Goal: Answer question/provide support: Share knowledge or assist other users

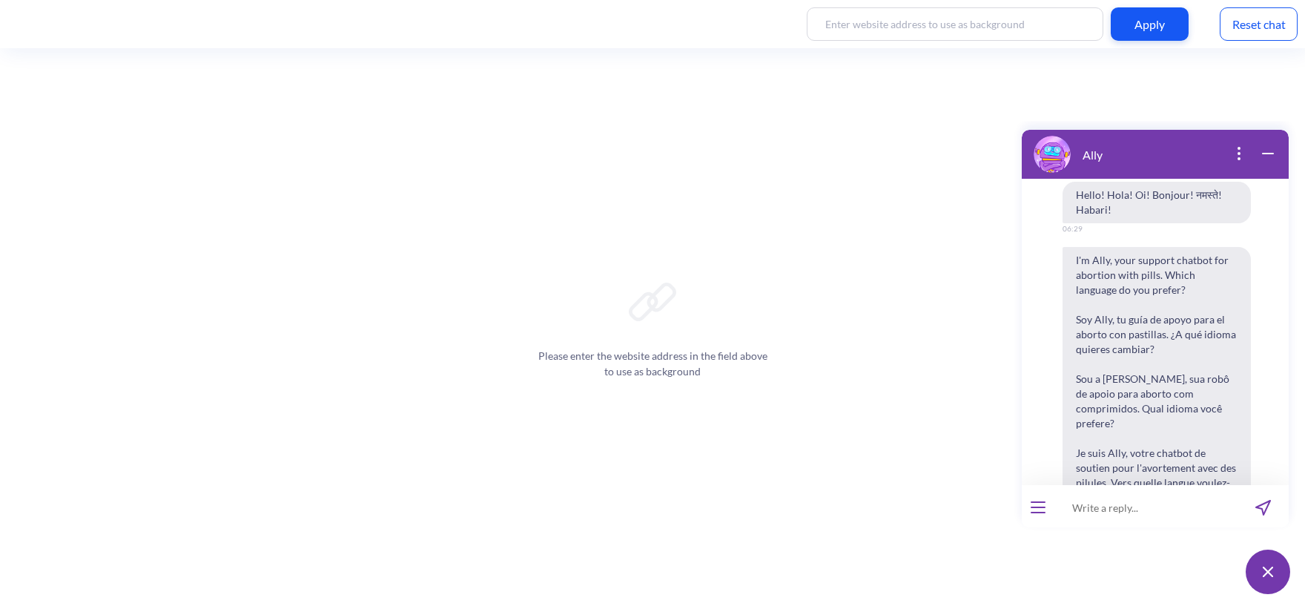
scroll to position [750, 0]
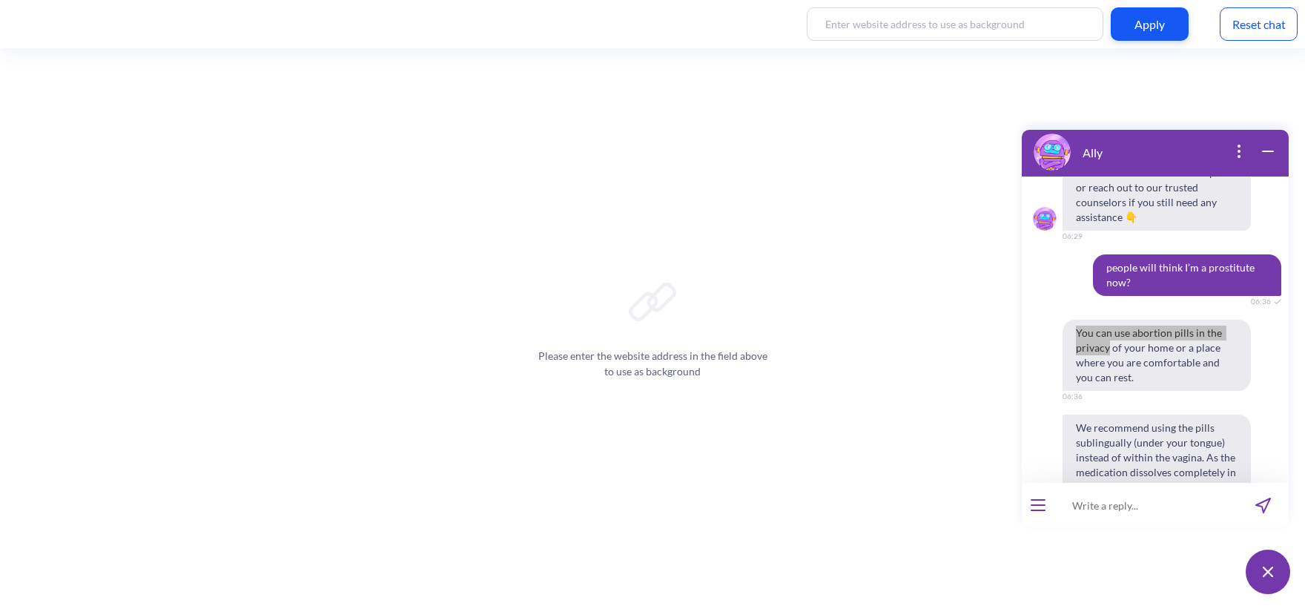
click at [1256, 24] on div "Reset chat" at bounding box center [1259, 23] width 78 height 33
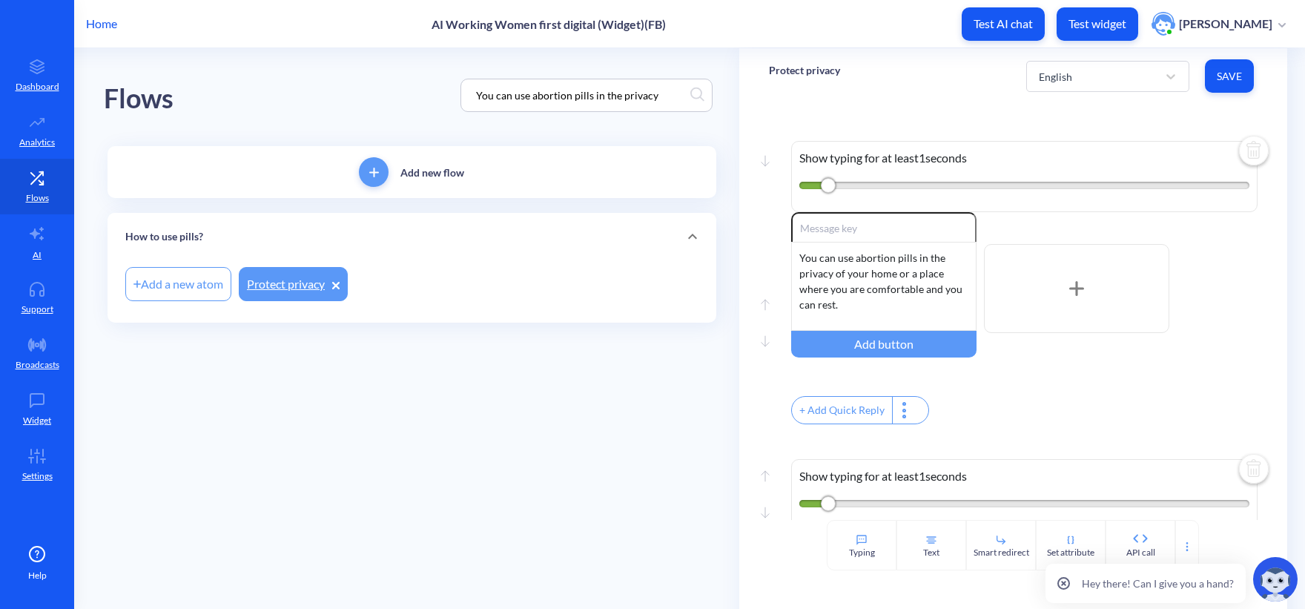
click at [663, 94] on input "You can use abortion pills in the privacy" at bounding box center [580, 95] width 222 height 17
paste input "Misoprostol em um lugar onde"
click at [523, 398] on main "Flows Misoprostol em um lugar onde Add new flow How to use pills? Add a new ato…" at bounding box center [689, 328] width 1231 height 561
click at [493, 108] on div "Misoprostol em um lugar onde" at bounding box center [587, 95] width 252 height 33
click at [522, 81] on div "Misoprostol em um lugar onde" at bounding box center [587, 95] width 252 height 33
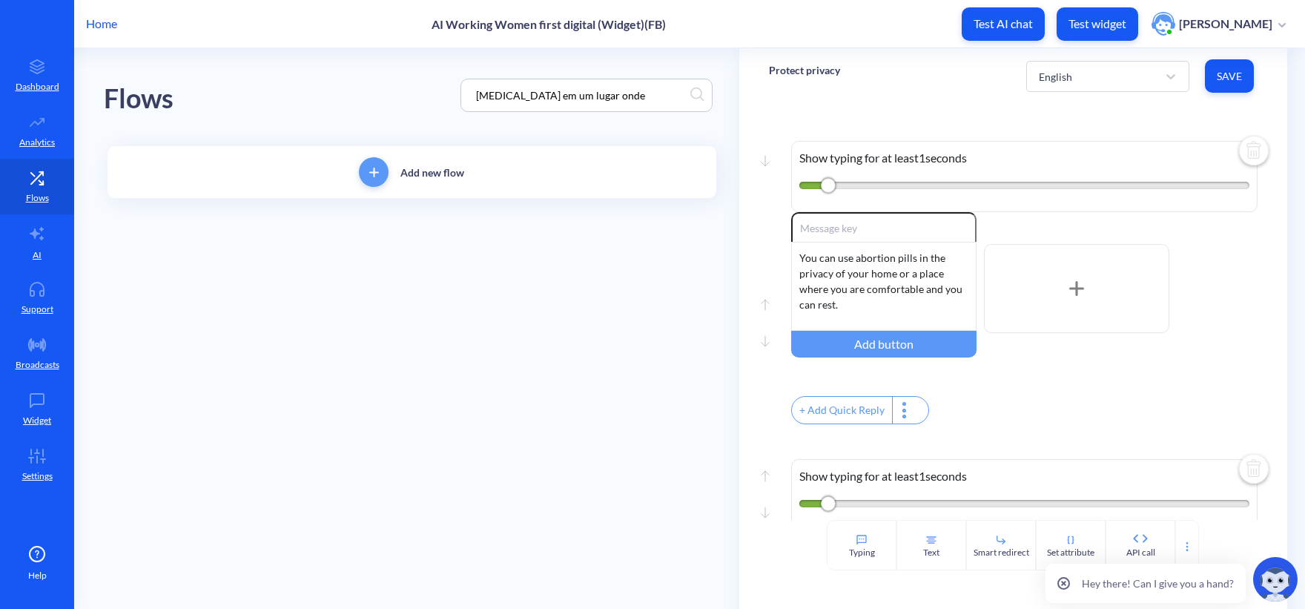
click at [532, 93] on input "Misoprostol em um lugar onde" at bounding box center [580, 95] width 222 height 17
drag, startPoint x: 624, startPoint y: 97, endPoint x: 240, endPoint y: 80, distance: 384.5
click at [252, 83] on div "Flows Misoprostol em um lugar onde" at bounding box center [412, 95] width 616 height 94
type input "ф"
type input "antes de usar"
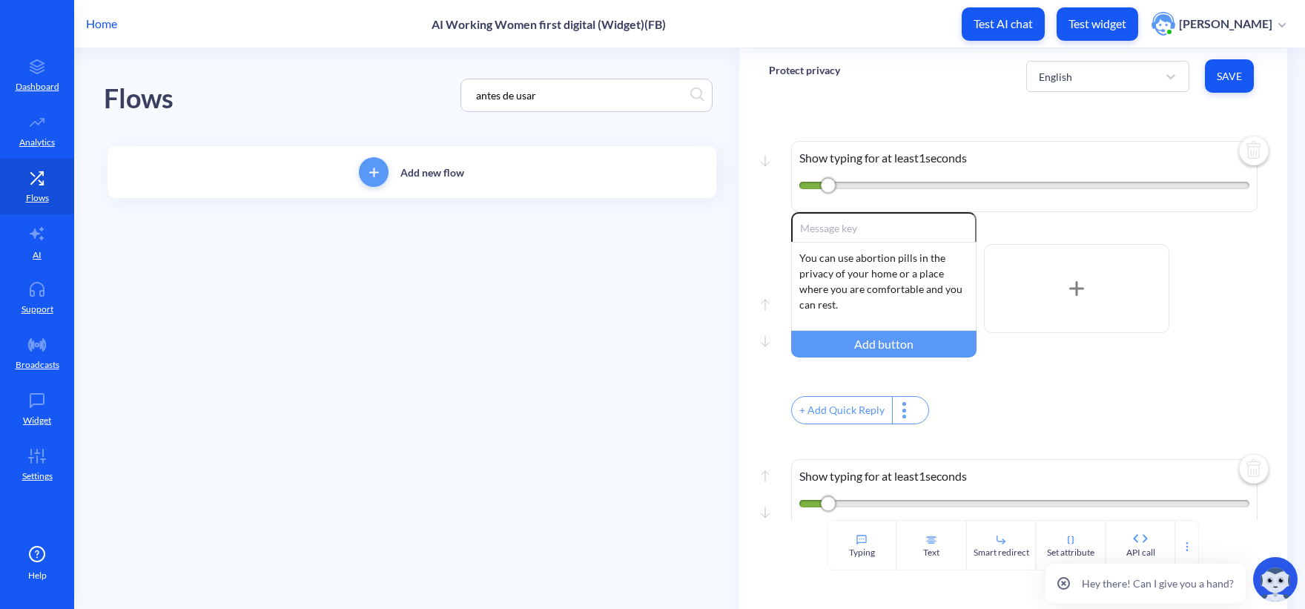
click at [345, 97] on div "Flows antes de usar" at bounding box center [412, 95] width 616 height 94
click at [354, 251] on div "Add new flow How to use pills? Add a new atom Mifepristone + misoprostol 2 proc…" at bounding box center [412, 204] width 616 height 125
click at [346, 237] on div "How to use pills?" at bounding box center [411, 231] width 573 height 16
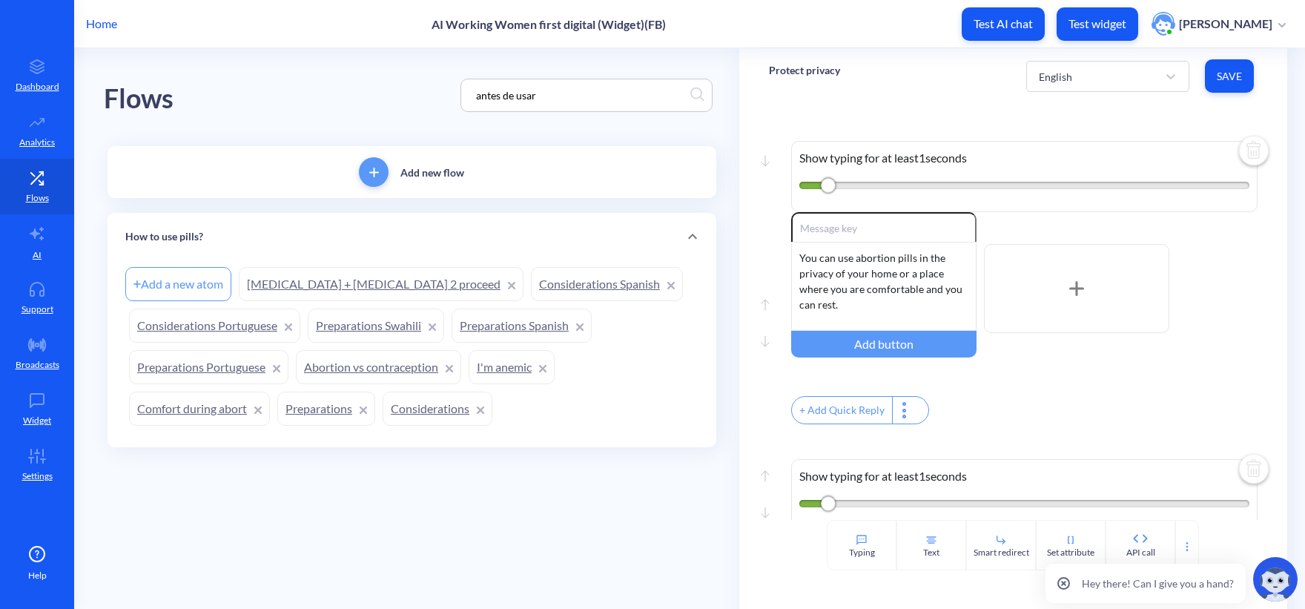
click at [447, 405] on link "Considerations" at bounding box center [438, 409] width 110 height 34
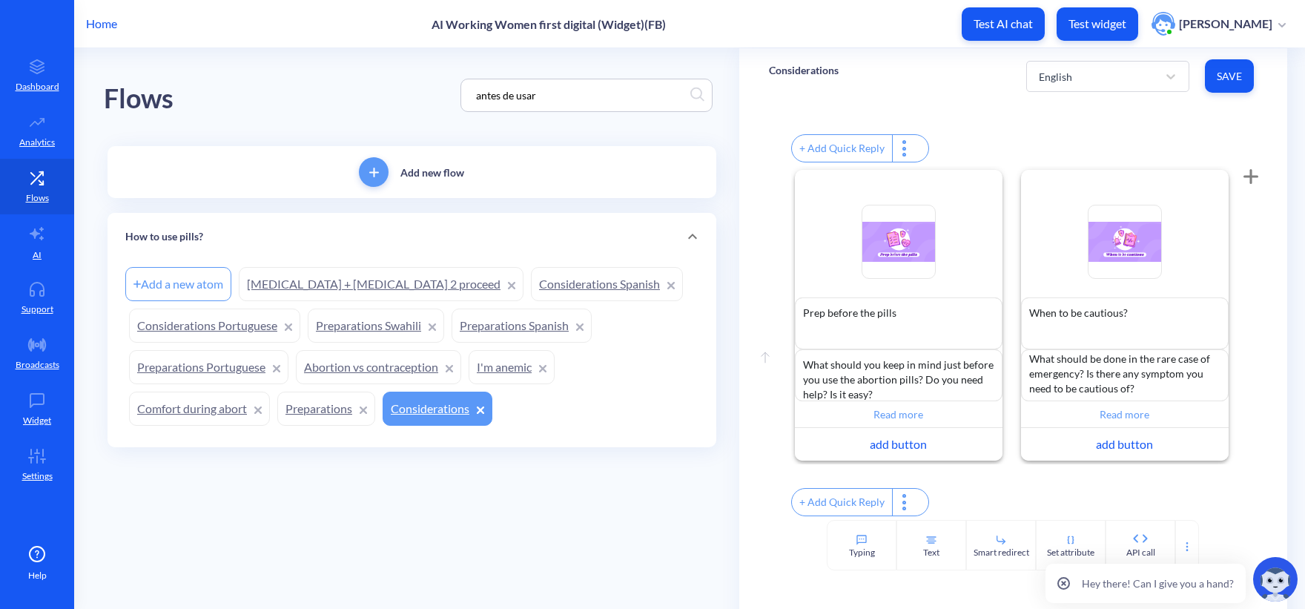
scroll to position [9, 0]
drag, startPoint x: 858, startPoint y: 67, endPoint x: 760, endPoint y: 67, distance: 97.9
click at [760, 67] on div "Considerations English Save" at bounding box center [1013, 76] width 548 height 56
drag, startPoint x: 768, startPoint y: 71, endPoint x: 789, endPoint y: 67, distance: 21.2
copy p "Considerations"
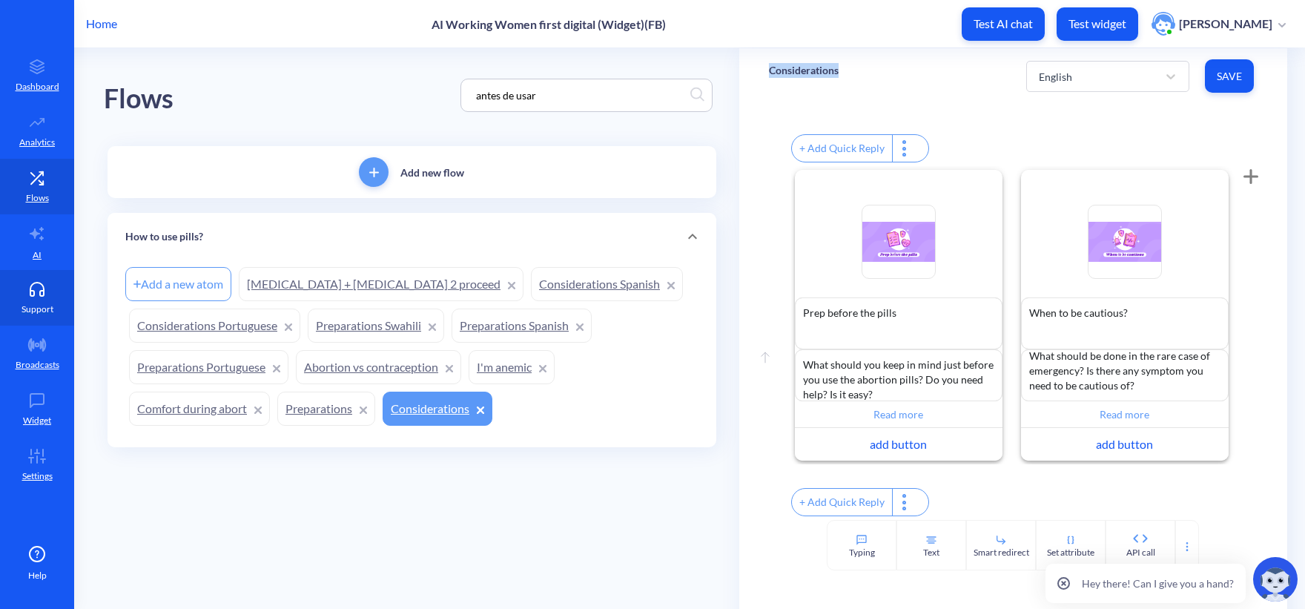
click at [47, 297] on link "Support" at bounding box center [37, 298] width 74 height 56
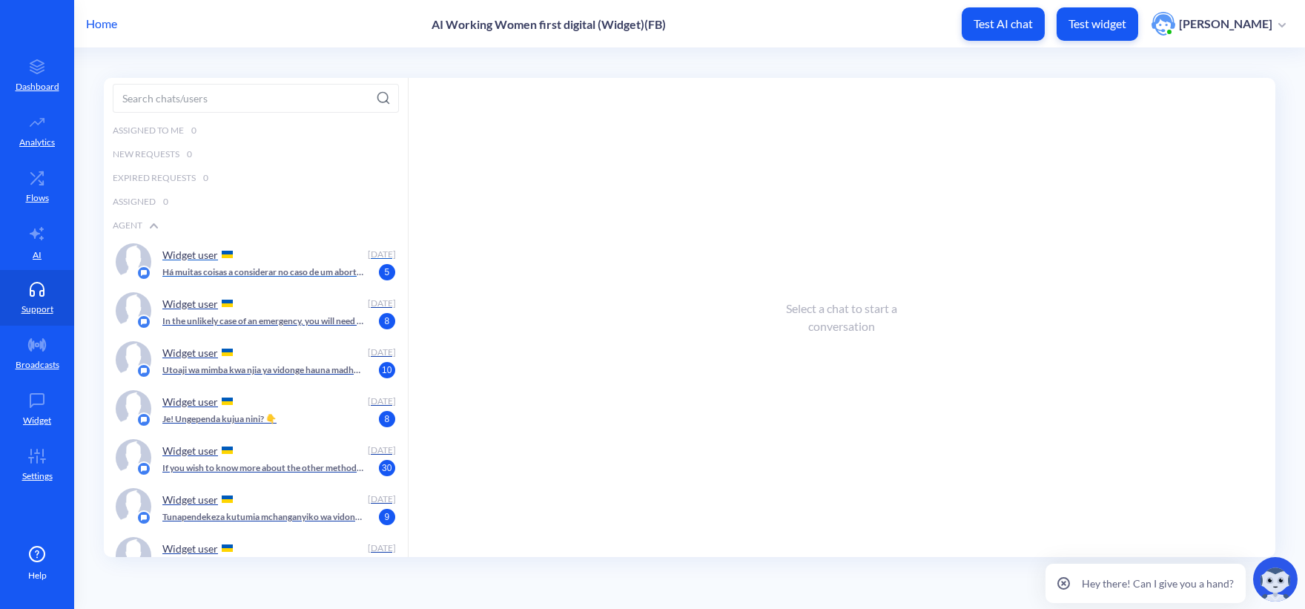
click at [266, 272] on p "Há muitas coisas a considerar no caso de um aborto com pílulas. Posso guiar voc…" at bounding box center [263, 271] width 202 height 13
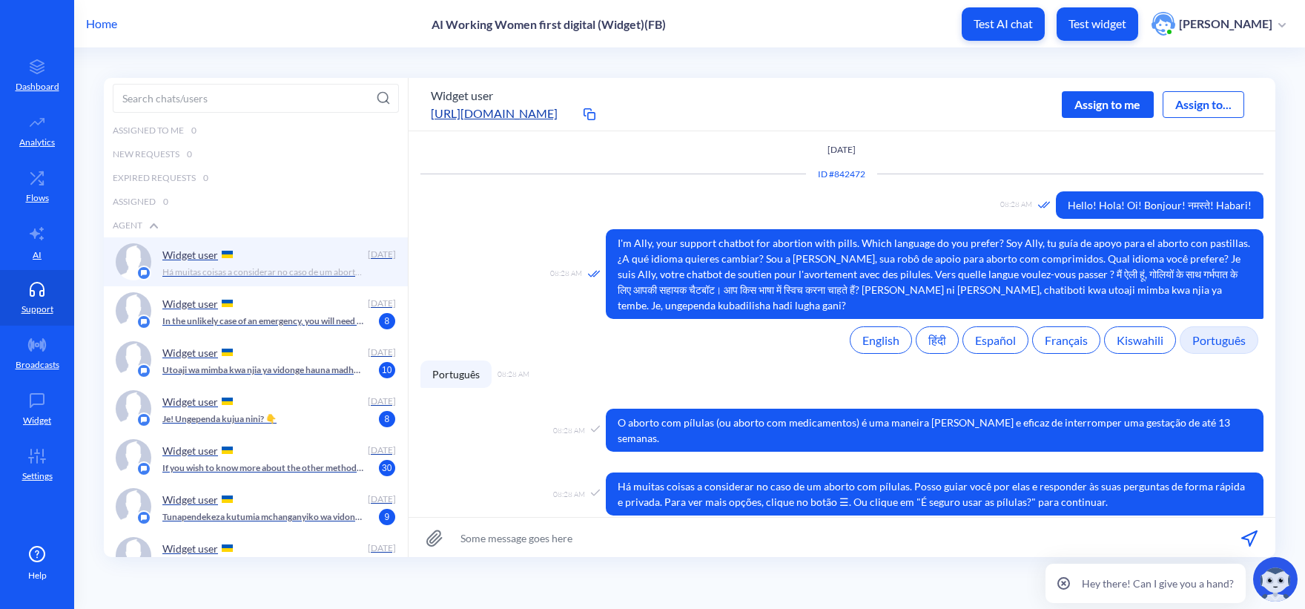
scroll to position [1, 0]
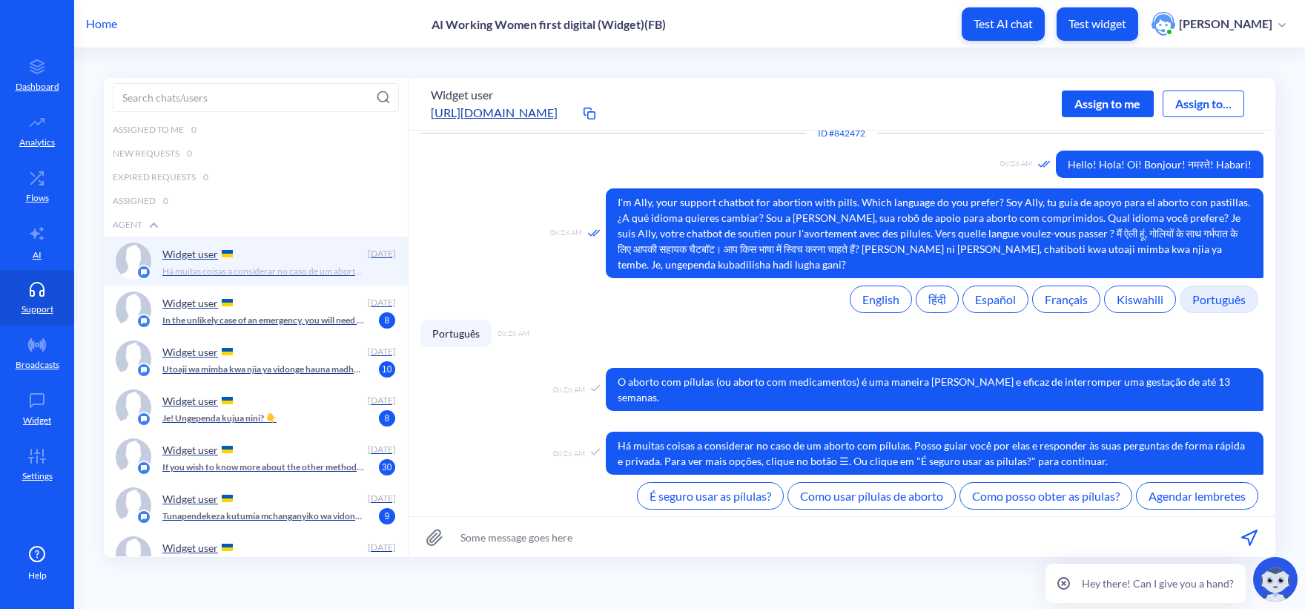
click at [1119, 108] on div "Assign to me" at bounding box center [1108, 103] width 92 height 27
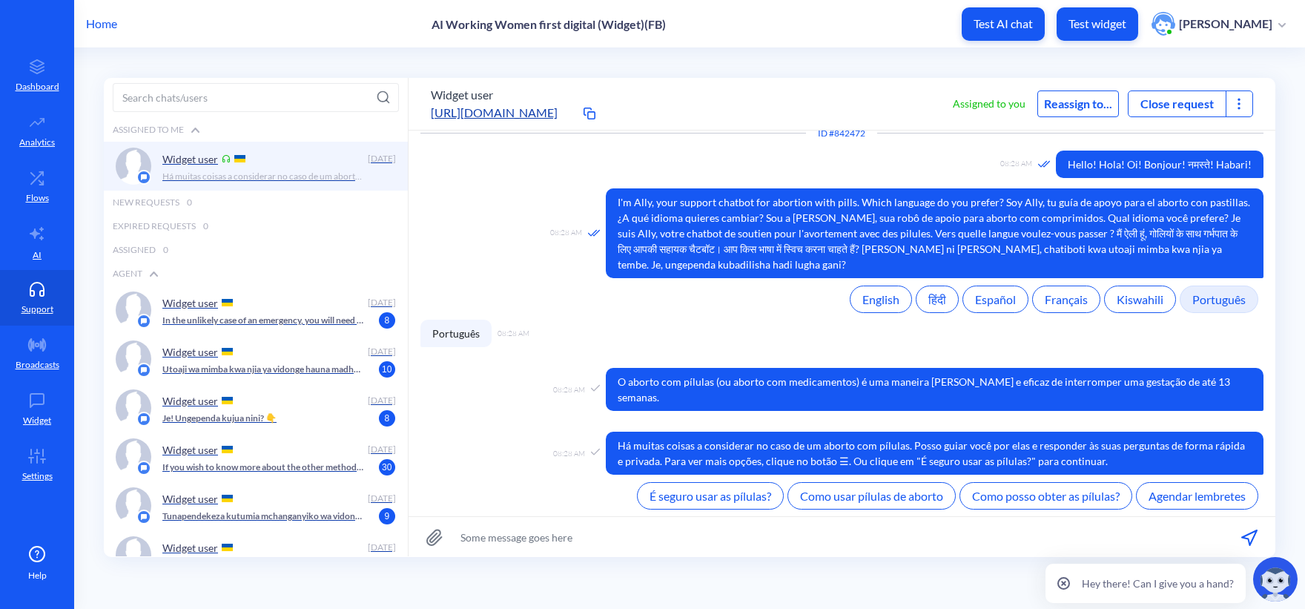
scroll to position [82, 0]
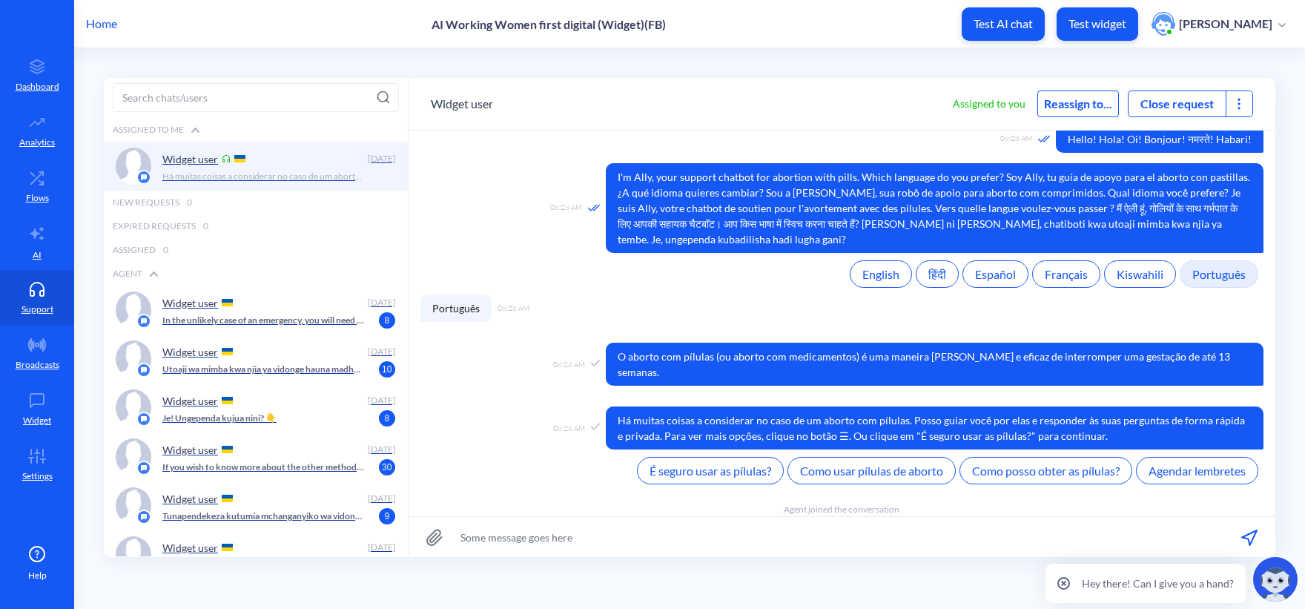
click at [1237, 99] on icon at bounding box center [1239, 103] width 15 height 15
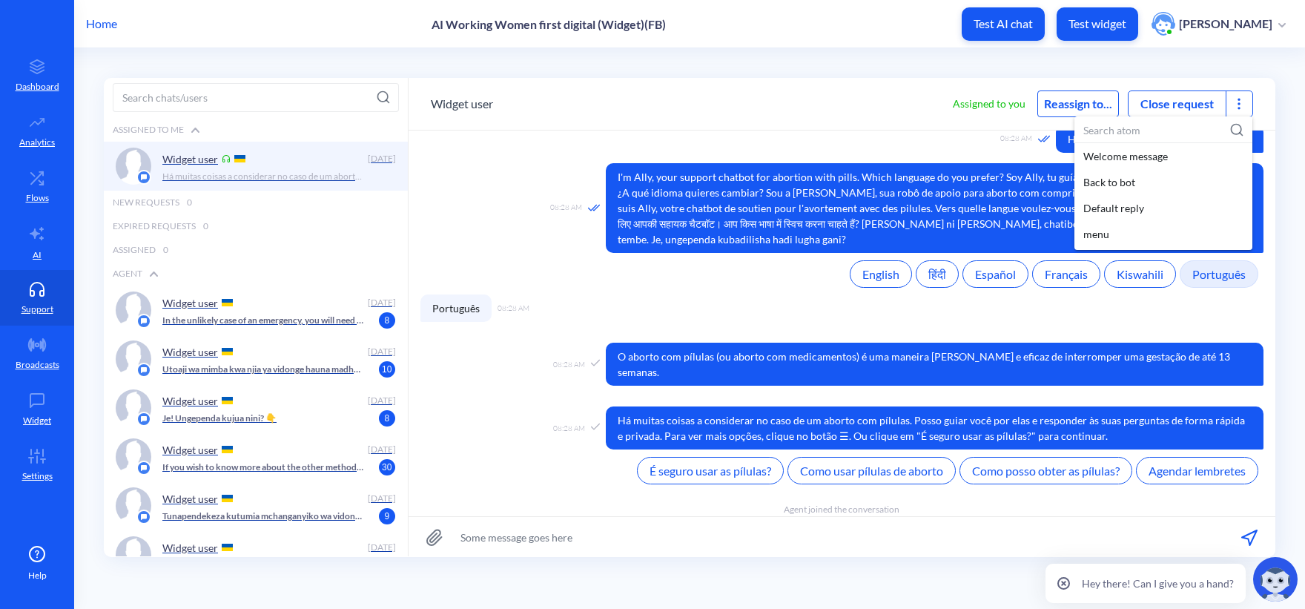
click at [1127, 127] on input at bounding box center [1164, 129] width 178 height 27
paste input "Considerations"
type input "Considerations"
click at [1113, 158] on div "Considerations" at bounding box center [1164, 156] width 178 height 26
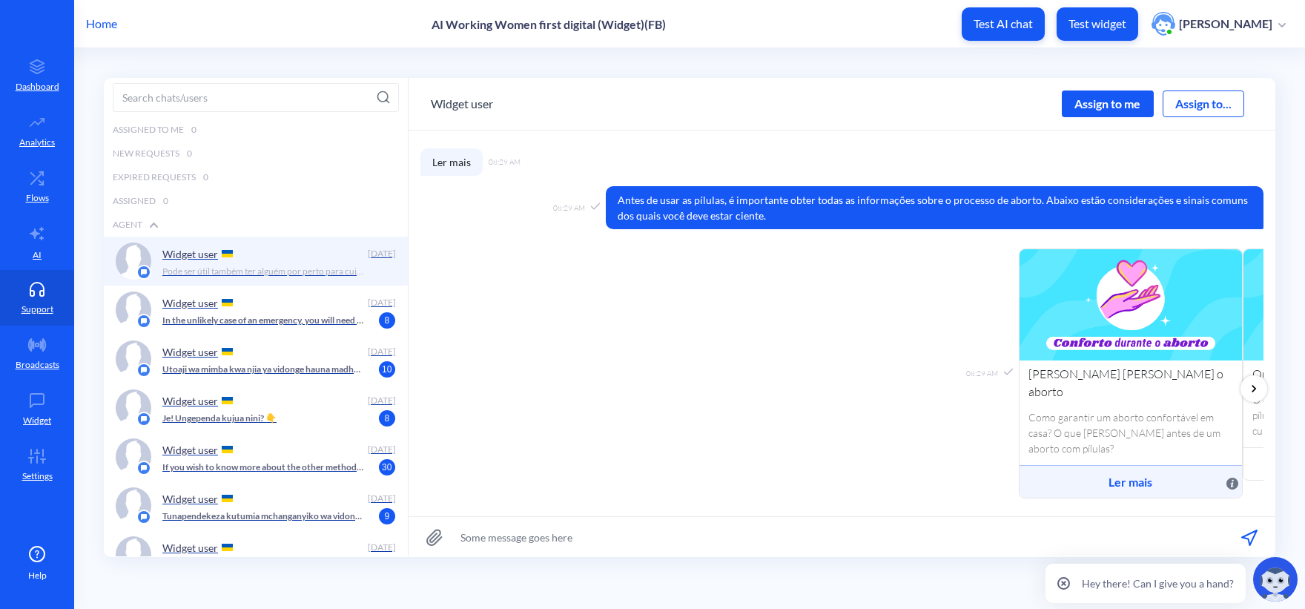
scroll to position [1051, 0]
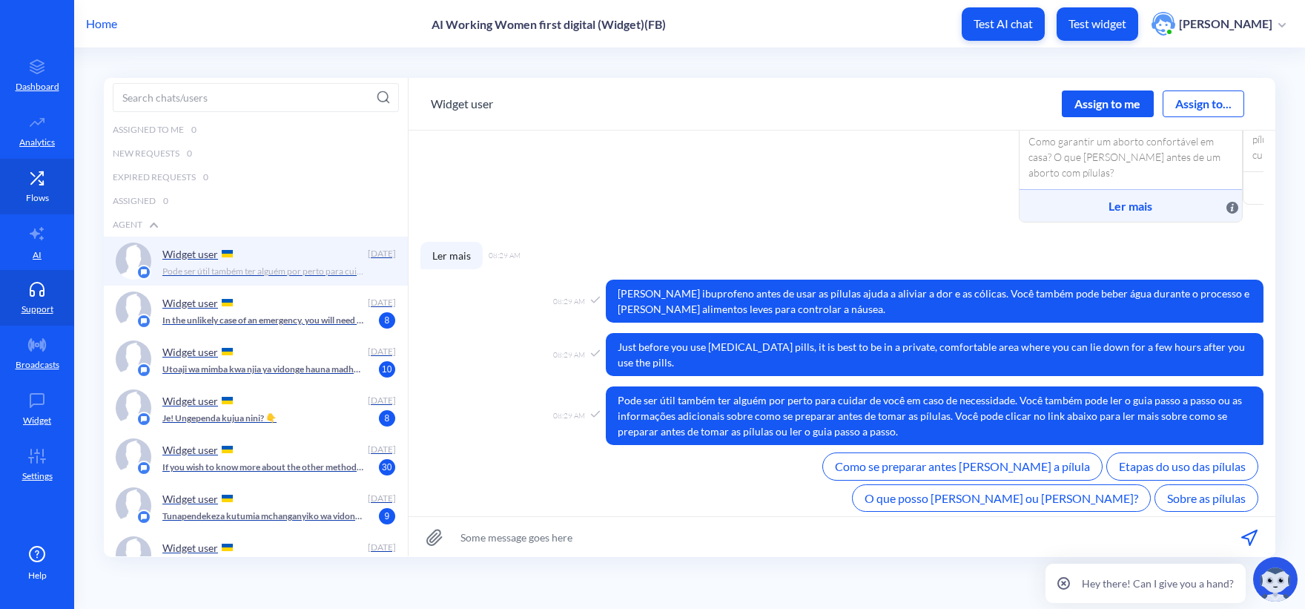
click at [56, 184] on link "Flows" at bounding box center [37, 187] width 74 height 56
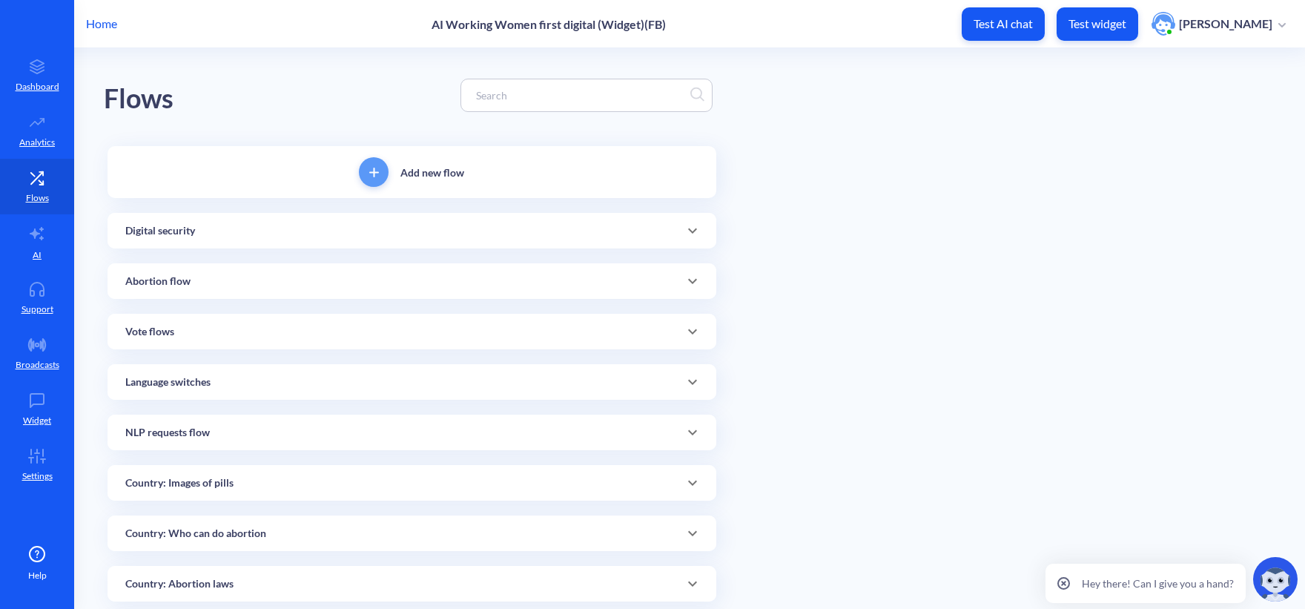
click at [471, 106] on div at bounding box center [587, 95] width 252 height 33
click at [486, 92] on input at bounding box center [580, 95] width 222 height 17
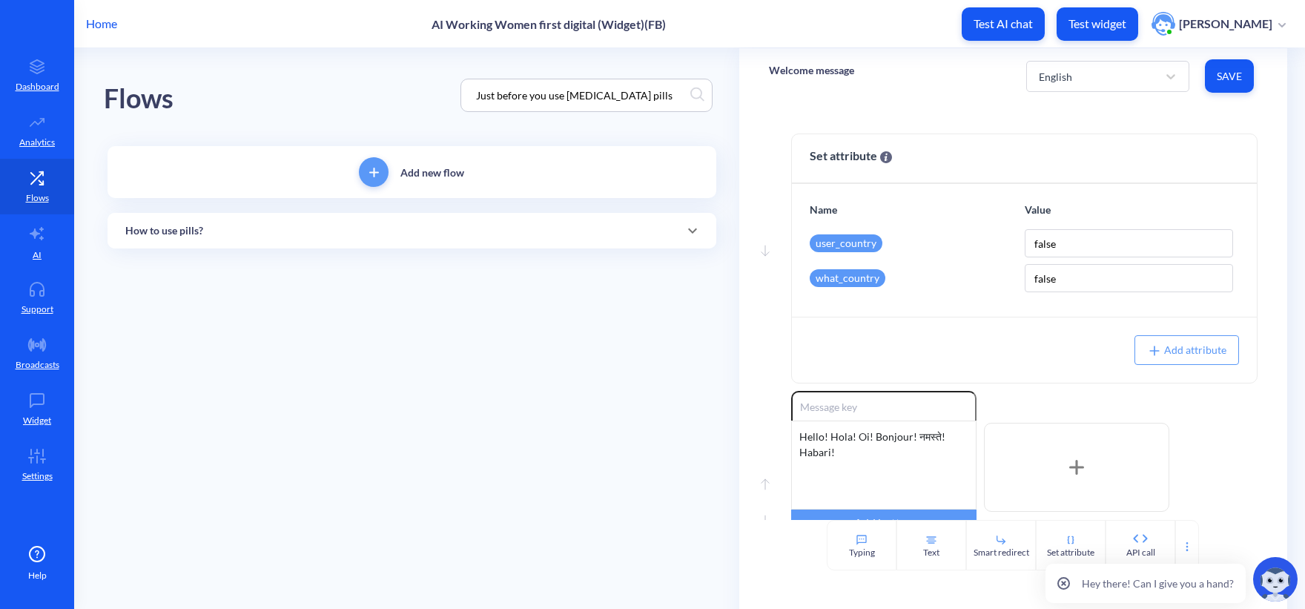
type input "Just before you use Misoprostol pills"
click at [305, 39] on div "Home AI Working Women first digital (Widget)(FB) Test AI chat Test widget Olga …" at bounding box center [652, 23] width 1305 height 47
click at [297, 230] on div "How to use pills?" at bounding box center [411, 231] width 573 height 16
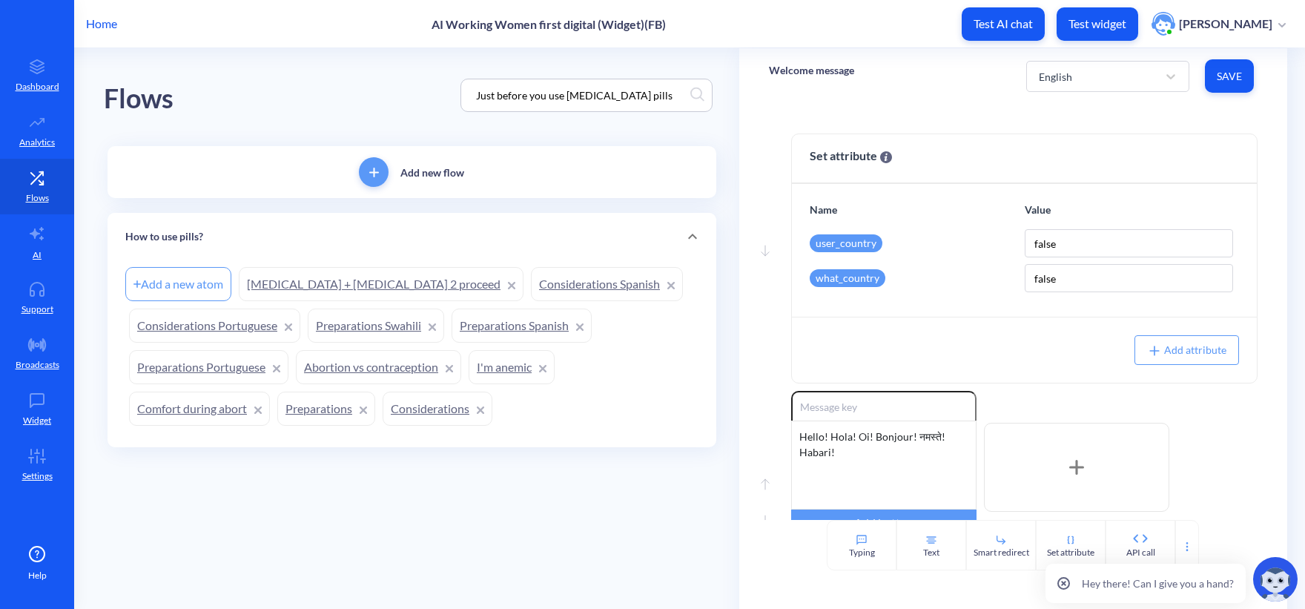
click at [280, 90] on div "Flows Just before you use Misoprostol pills" at bounding box center [412, 95] width 616 height 94
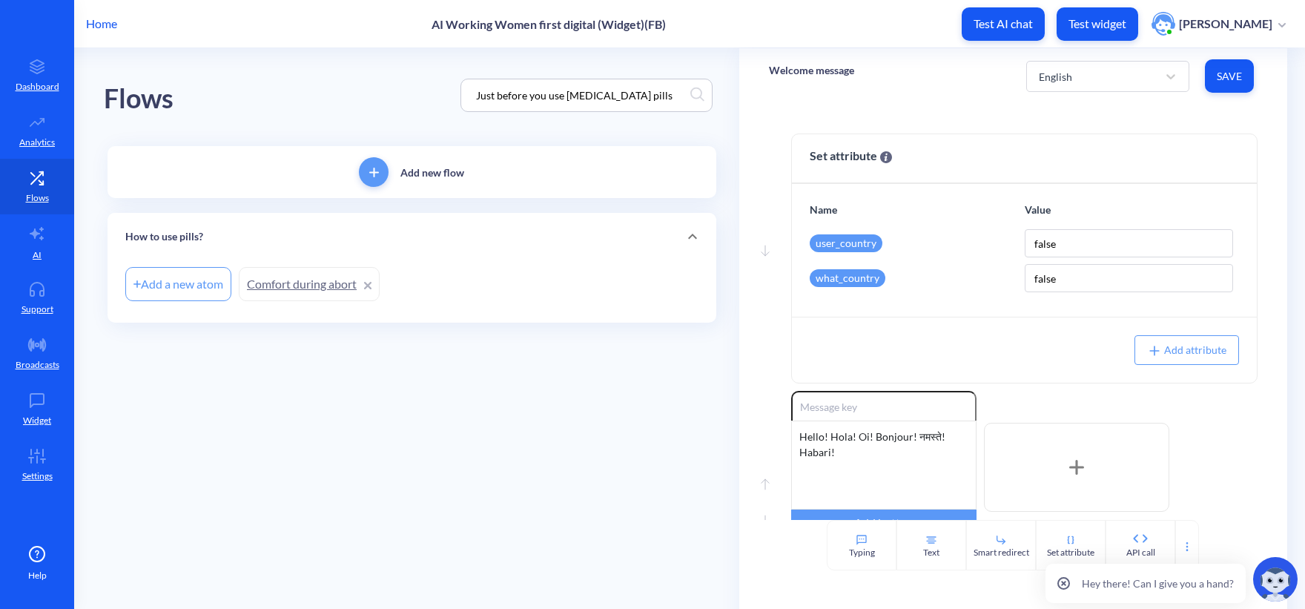
click at [307, 281] on link "Comfort during abort" at bounding box center [309, 284] width 141 height 34
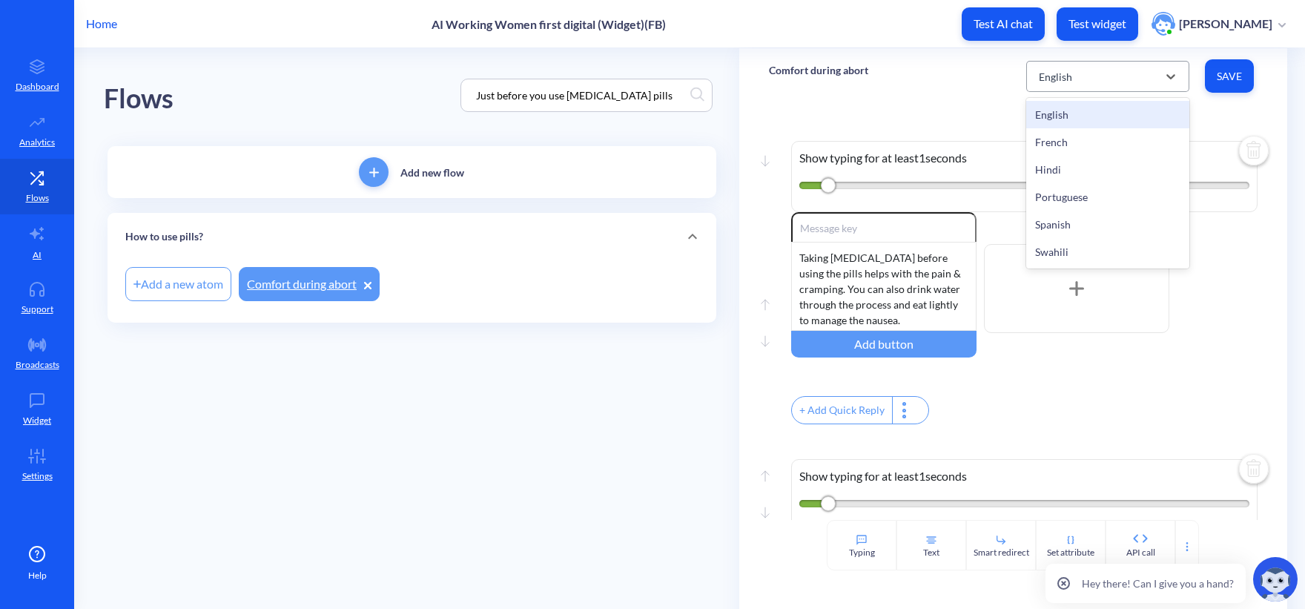
click at [1036, 87] on div "English" at bounding box center [1095, 76] width 126 height 27
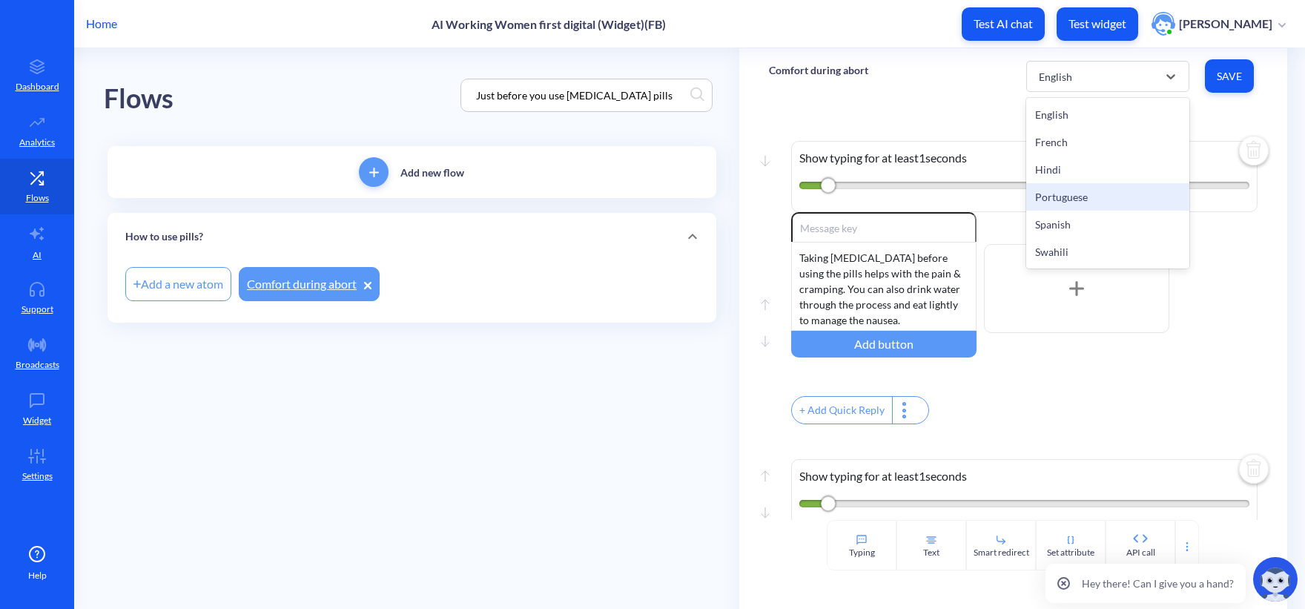
click at [1056, 208] on div "Portuguese" at bounding box center [1107, 196] width 163 height 27
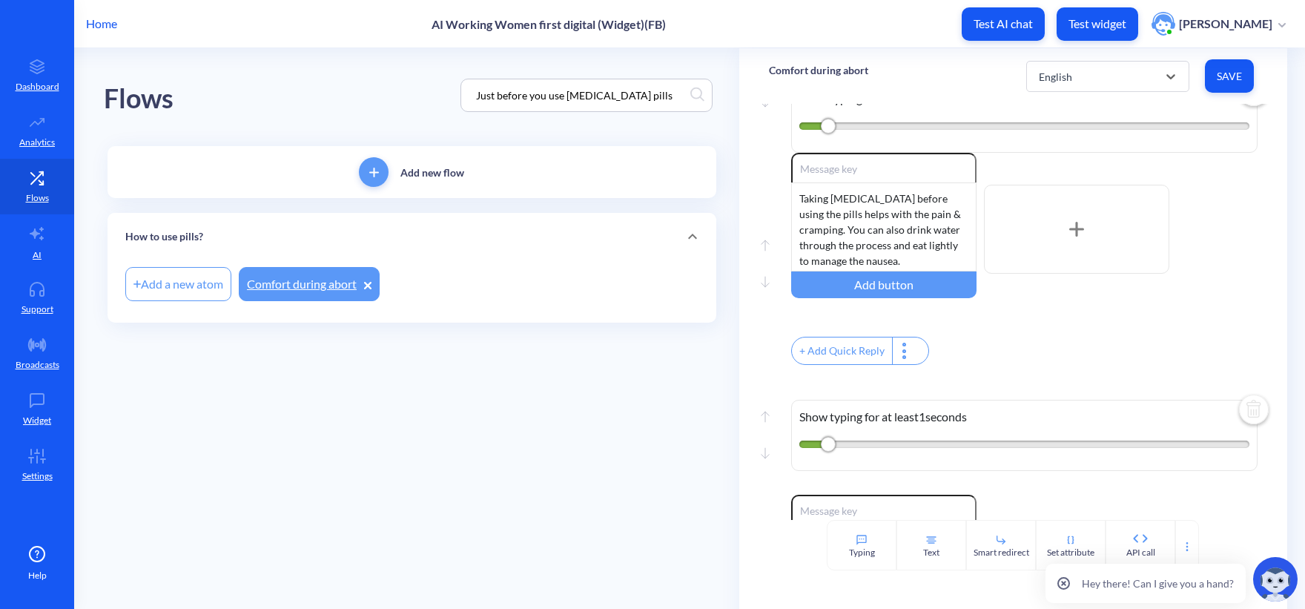
type input "Como se preparar antes de tomar a pílula"
type input "Etapas do uso das pílulas"
type input "O que posso comer ou beber?"
type input "Sobre as pílulas"
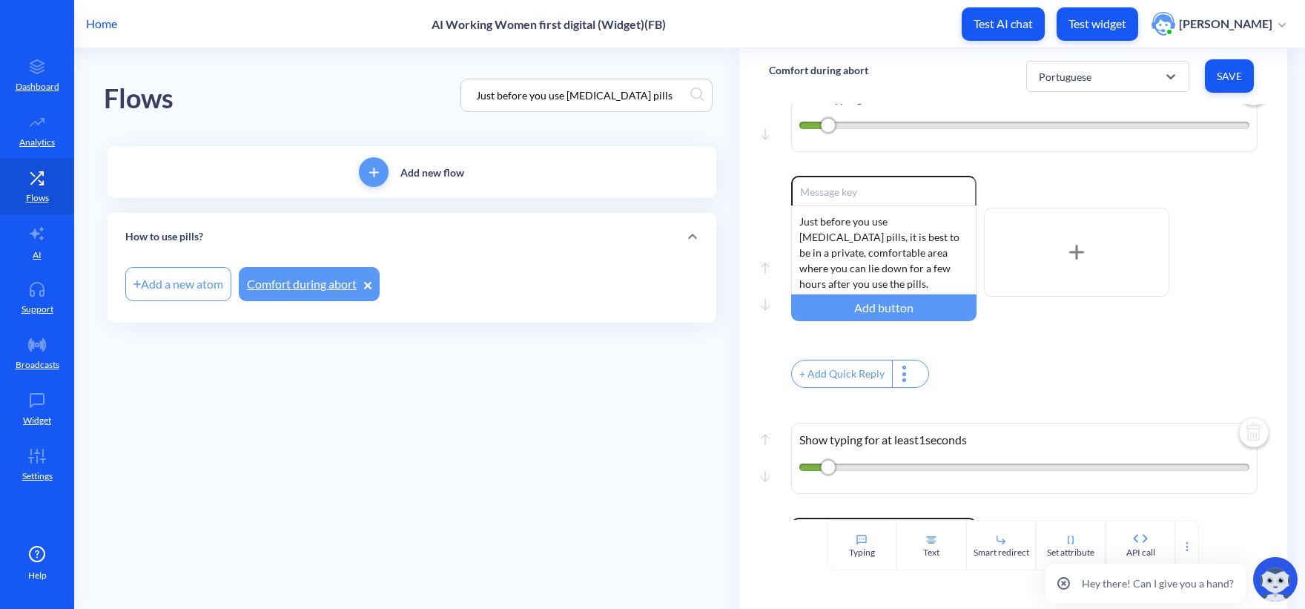
scroll to position [371, 0]
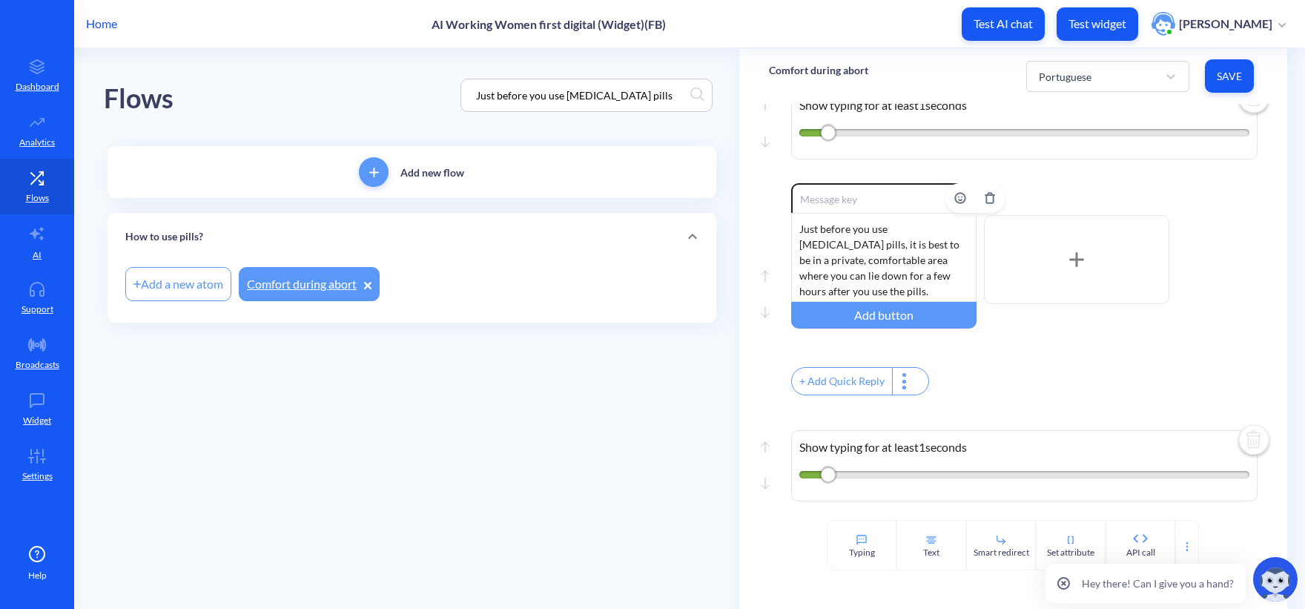
click at [845, 267] on div "Just before you use Misoprostol pills, it is best to be in a private, comfortab…" at bounding box center [883, 257] width 185 height 89
click at [1214, 76] on button "Save" at bounding box center [1229, 75] width 49 height 33
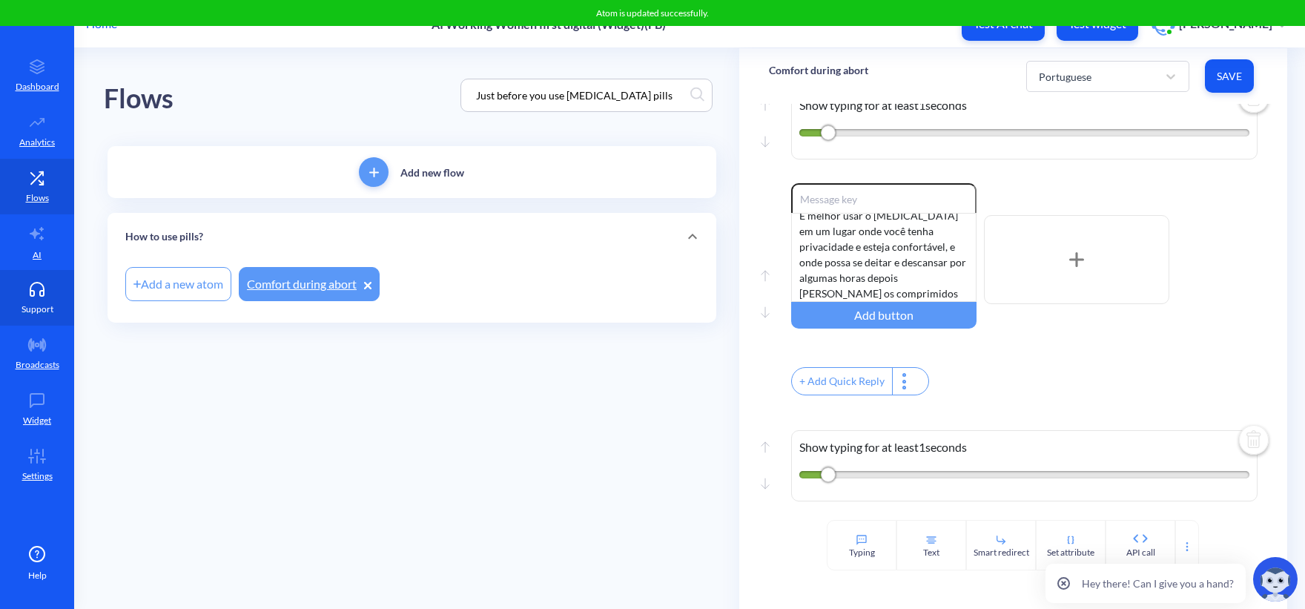
click at [36, 283] on icon at bounding box center [37, 289] width 30 height 15
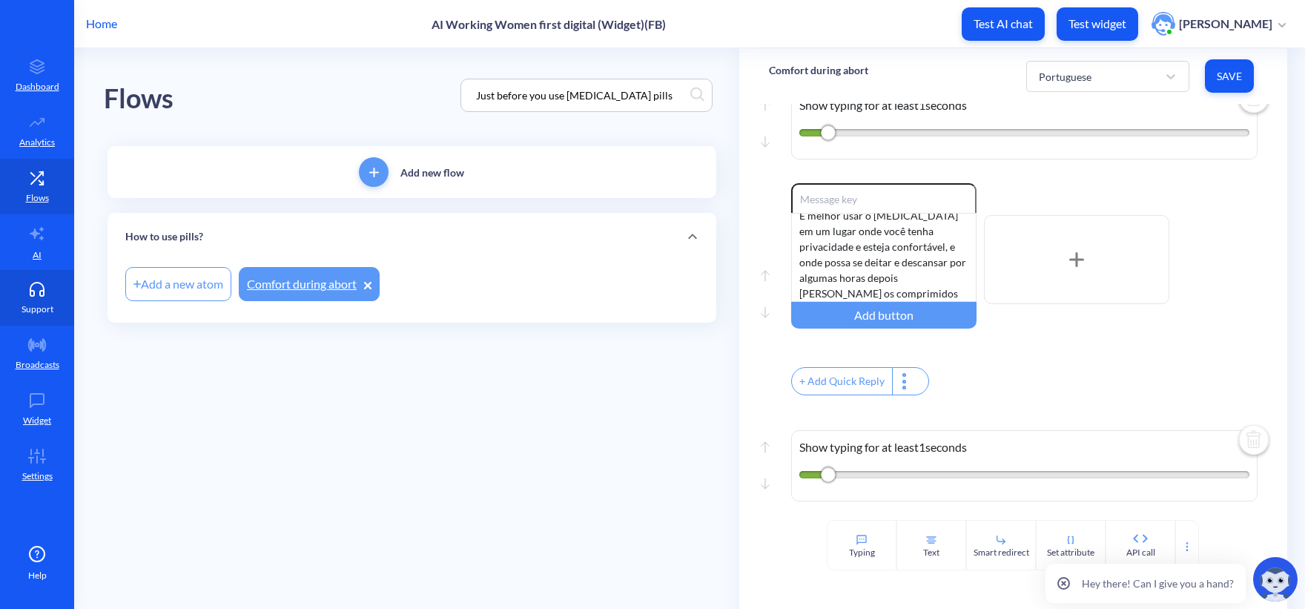
click at [28, 308] on p "Support" at bounding box center [38, 309] width 32 height 13
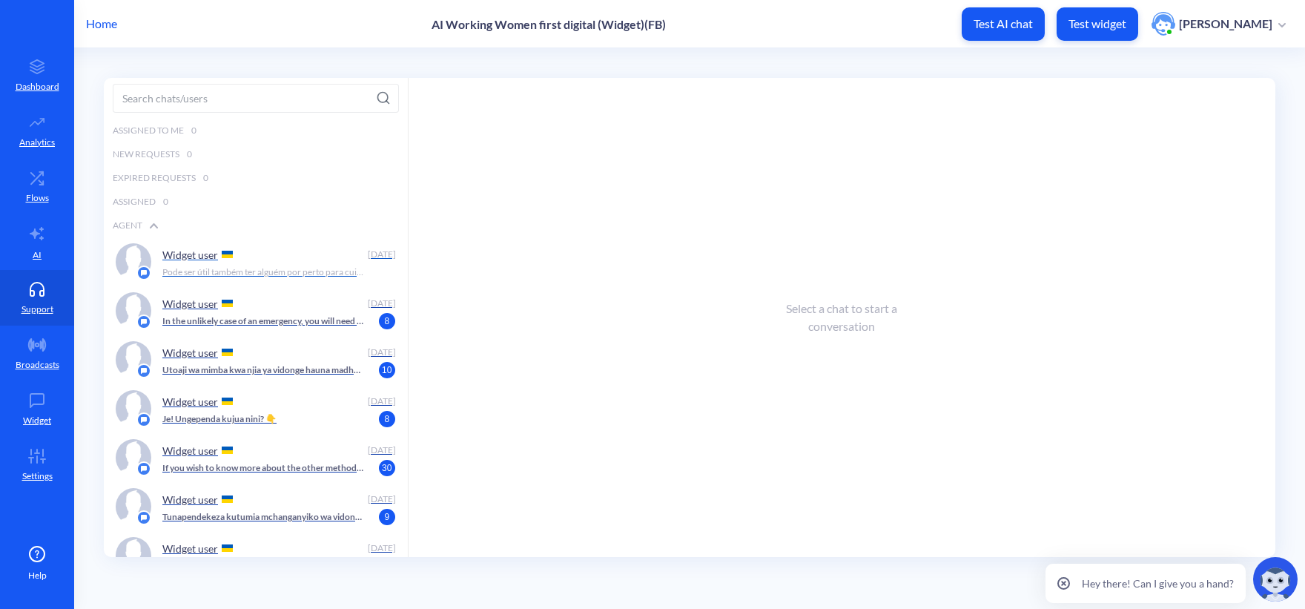
click at [222, 265] on div "Widget user" at bounding box center [261, 254] width 199 height 22
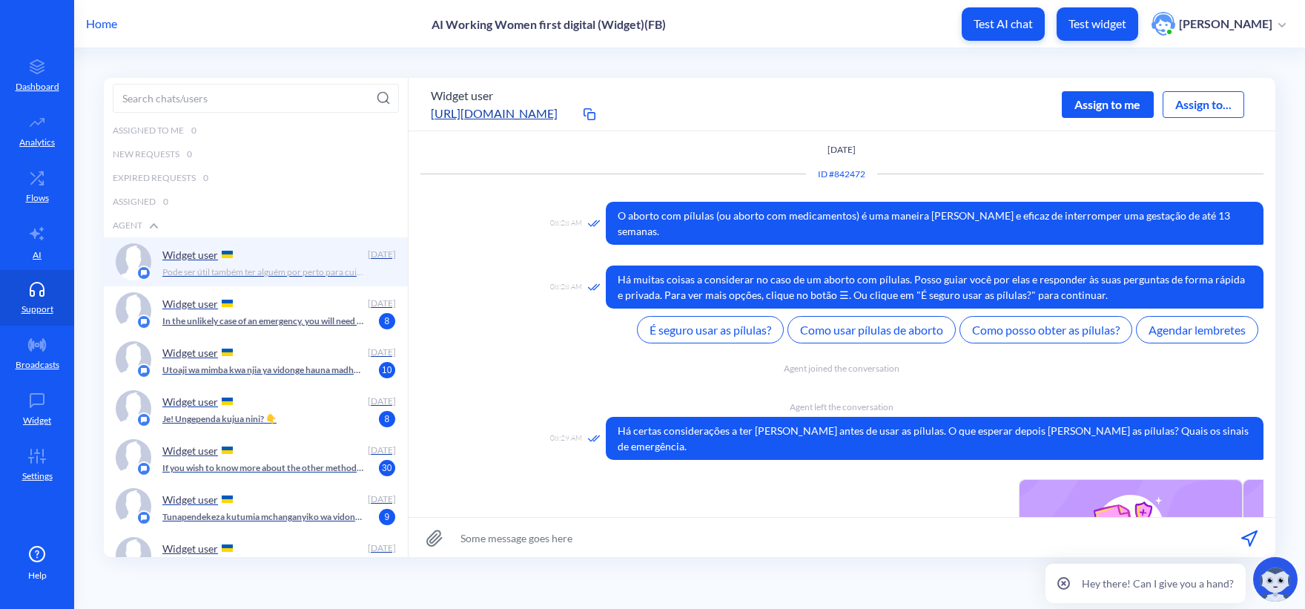
scroll to position [1, 0]
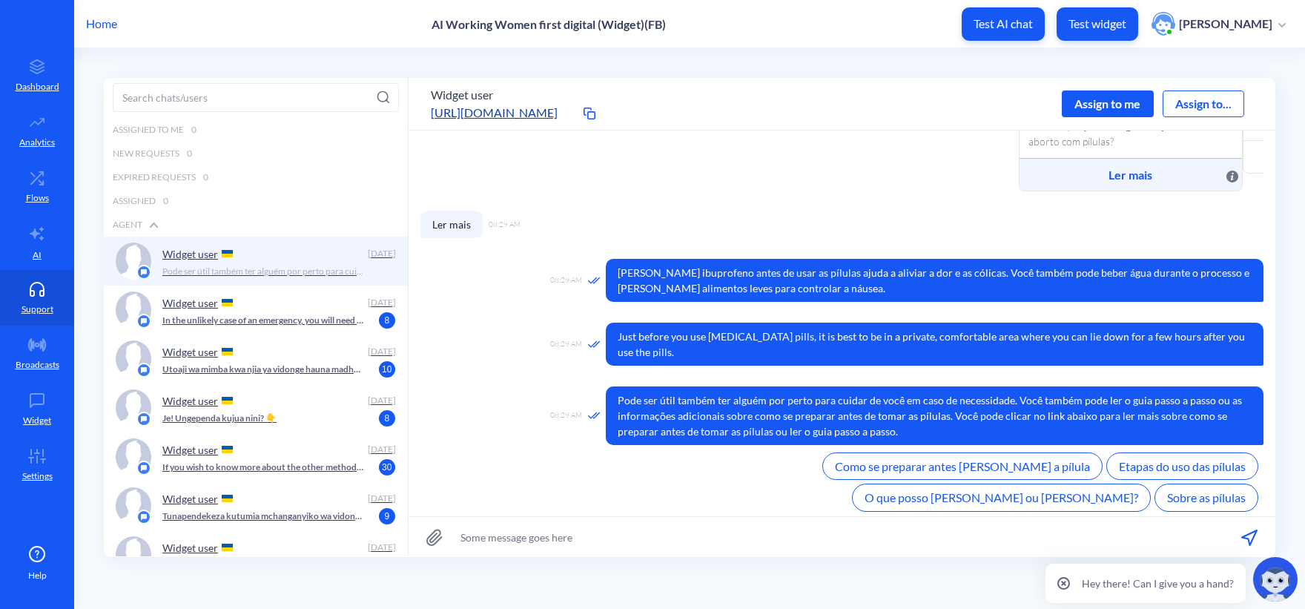
click at [1117, 114] on div "Assign to me" at bounding box center [1108, 103] width 92 height 27
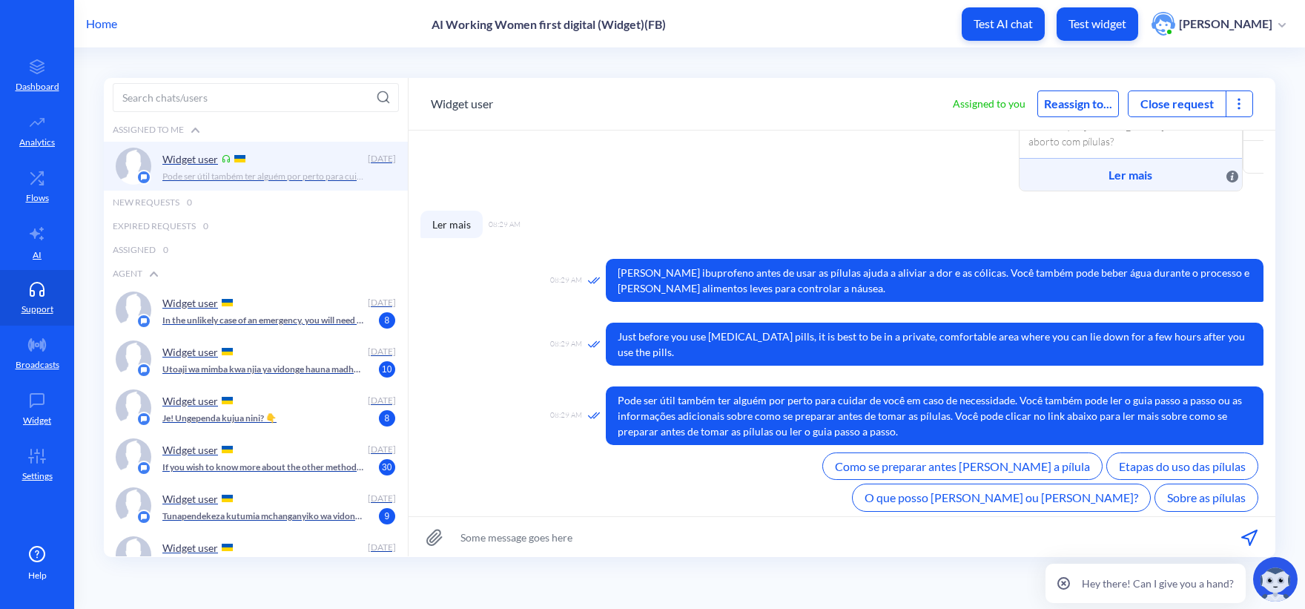
scroll to position [924, 0]
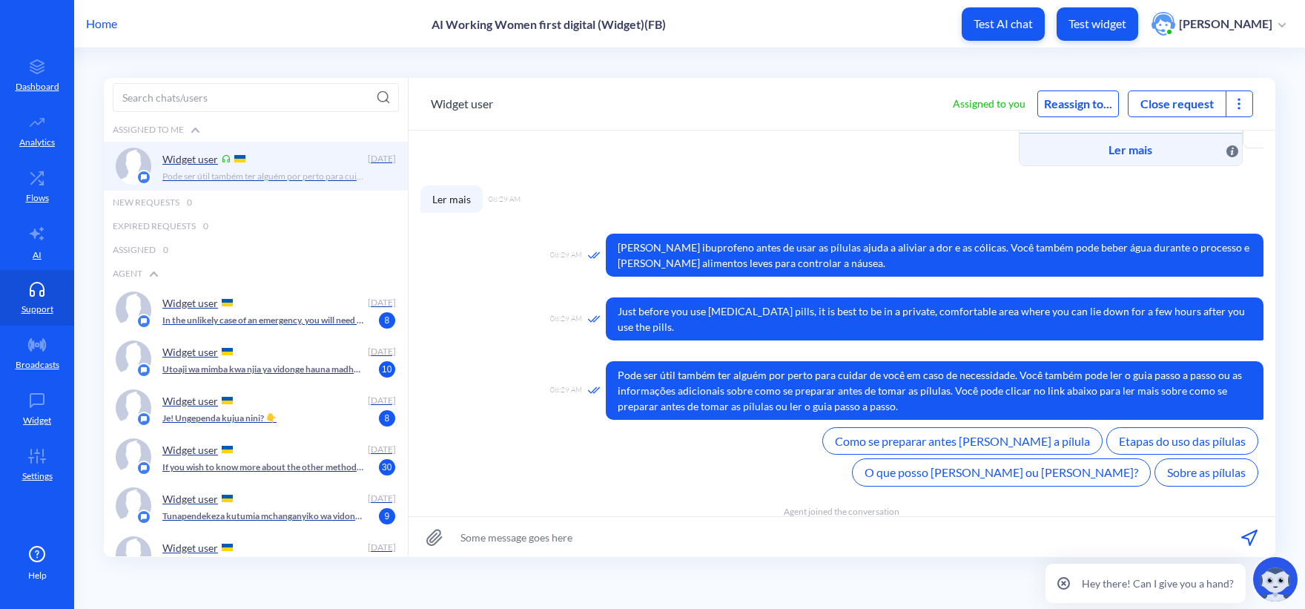
click at [1247, 104] on icon at bounding box center [1239, 103] width 15 height 15
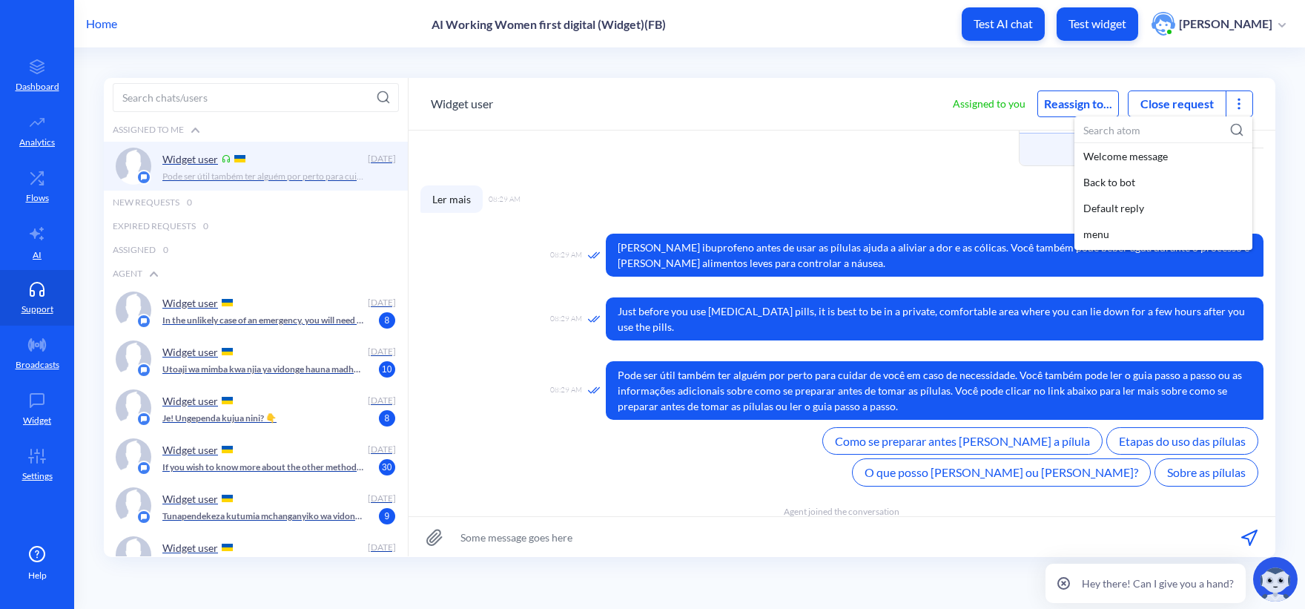
click at [1113, 130] on input at bounding box center [1164, 129] width 178 height 27
type input "con"
click at [1118, 154] on div "Considerations" at bounding box center [1164, 156] width 178 height 26
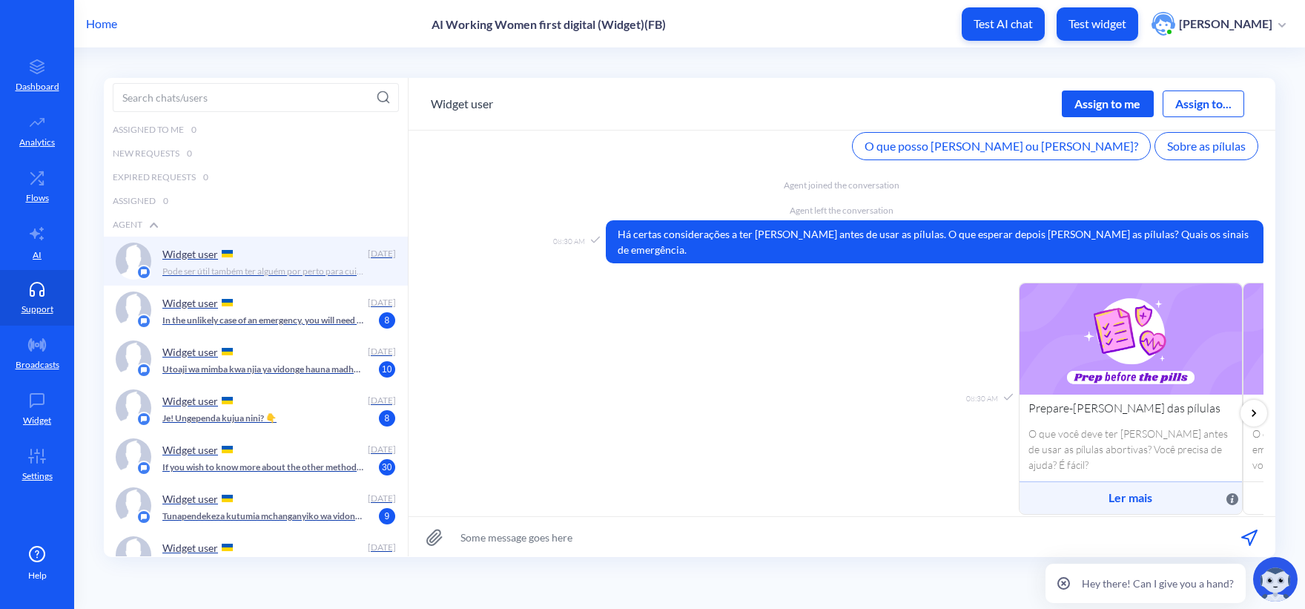
scroll to position [1893, 0]
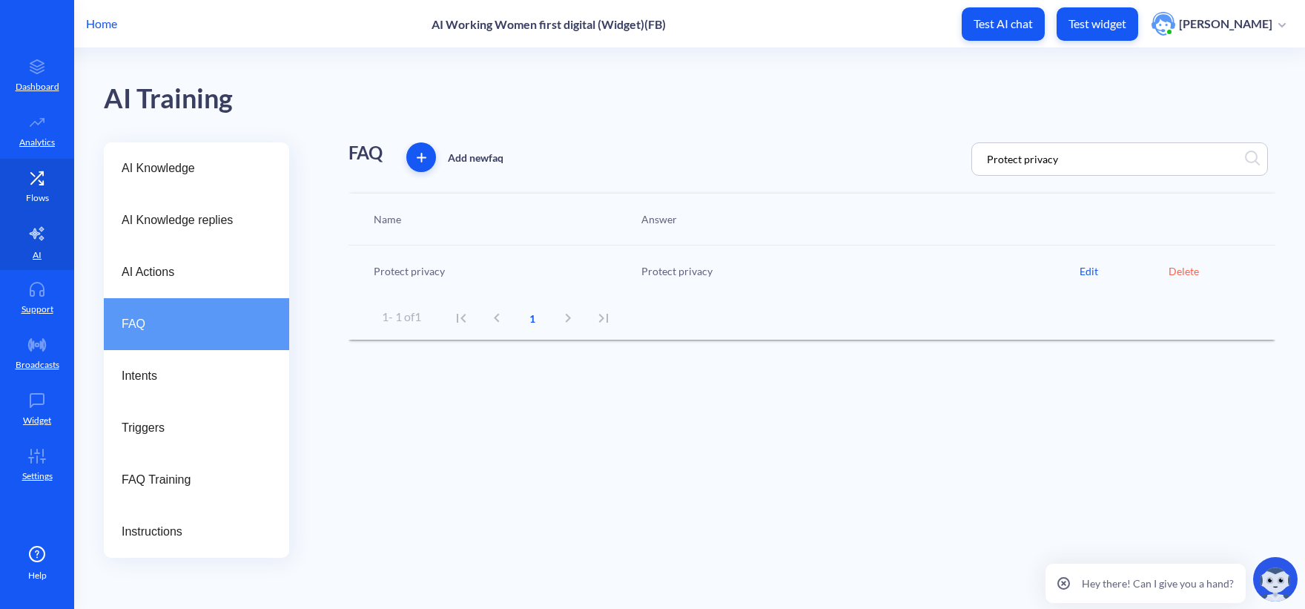
click at [27, 196] on p "Flows" at bounding box center [37, 197] width 23 height 13
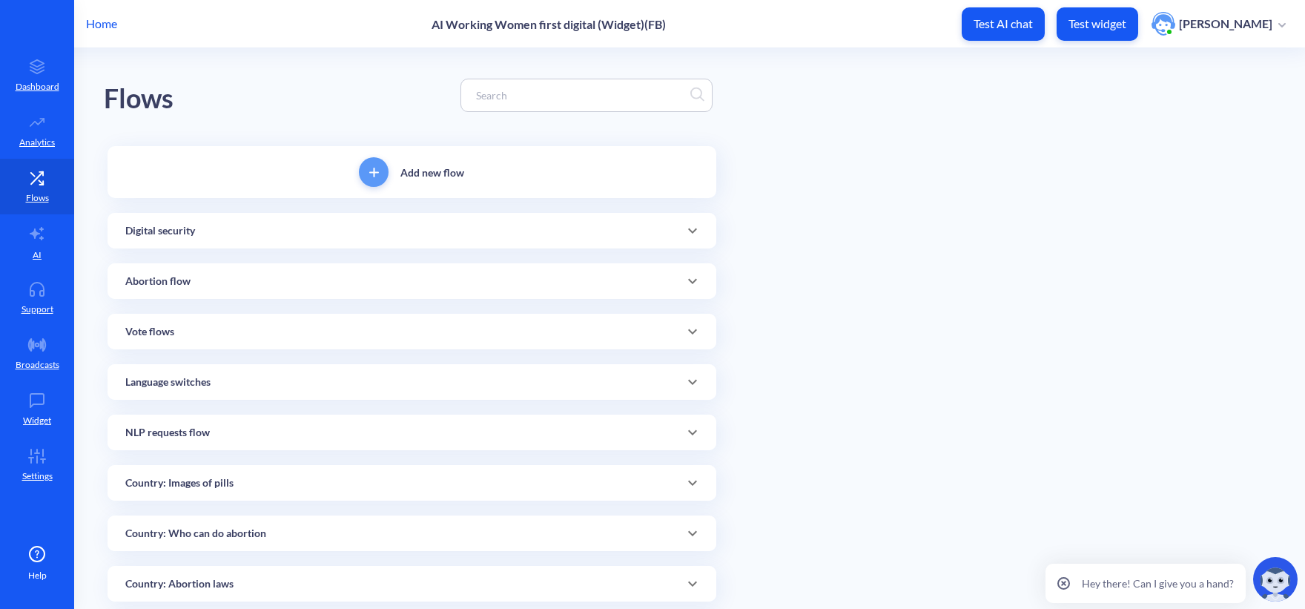
click at [512, 92] on input at bounding box center [580, 95] width 222 height 17
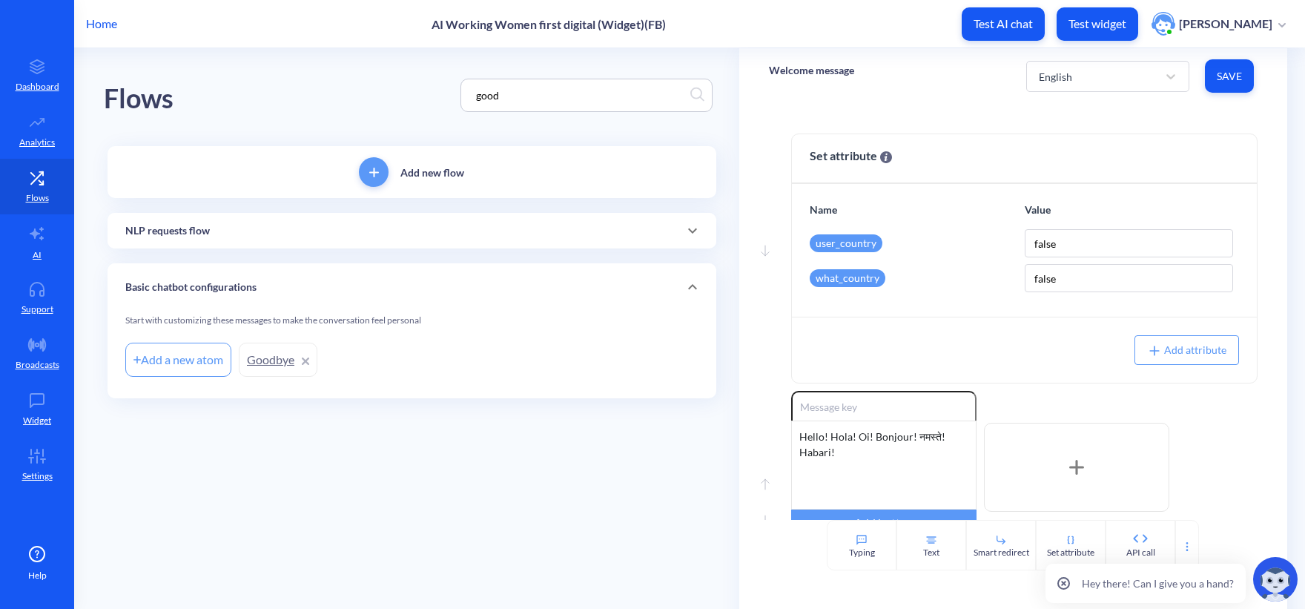
click at [248, 368] on link "Goodbye" at bounding box center [278, 360] width 79 height 34
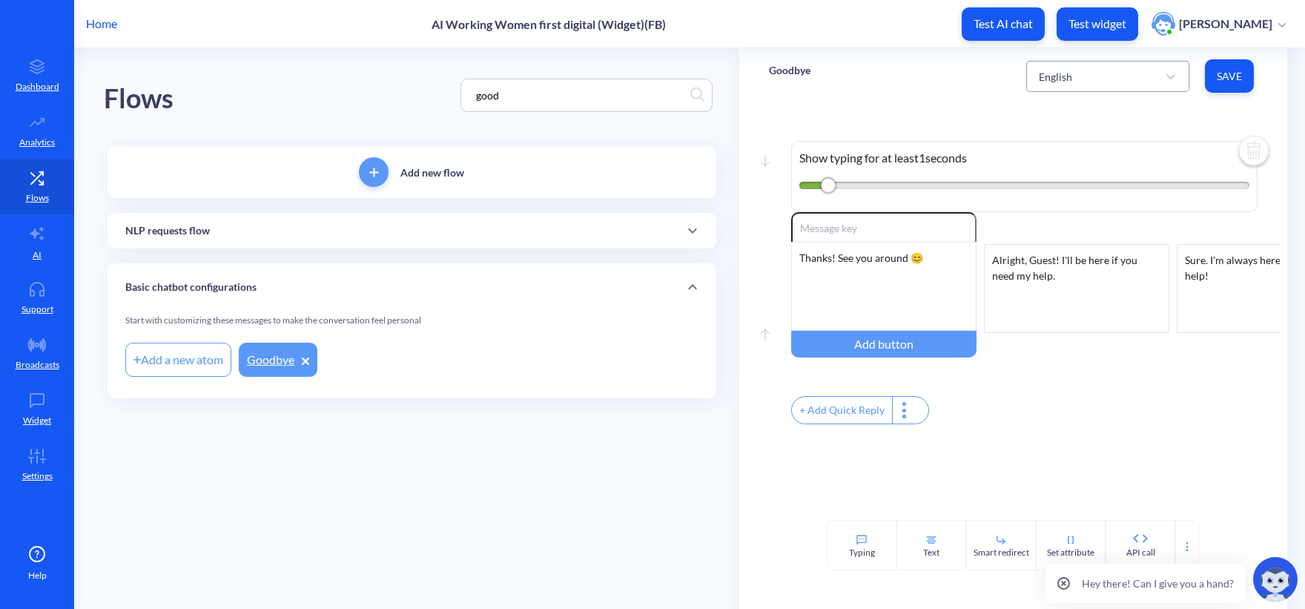
click at [1111, 77] on div "English" at bounding box center [1095, 76] width 126 height 27
click at [1083, 173] on div "Hindi" at bounding box center [1107, 169] width 163 height 27
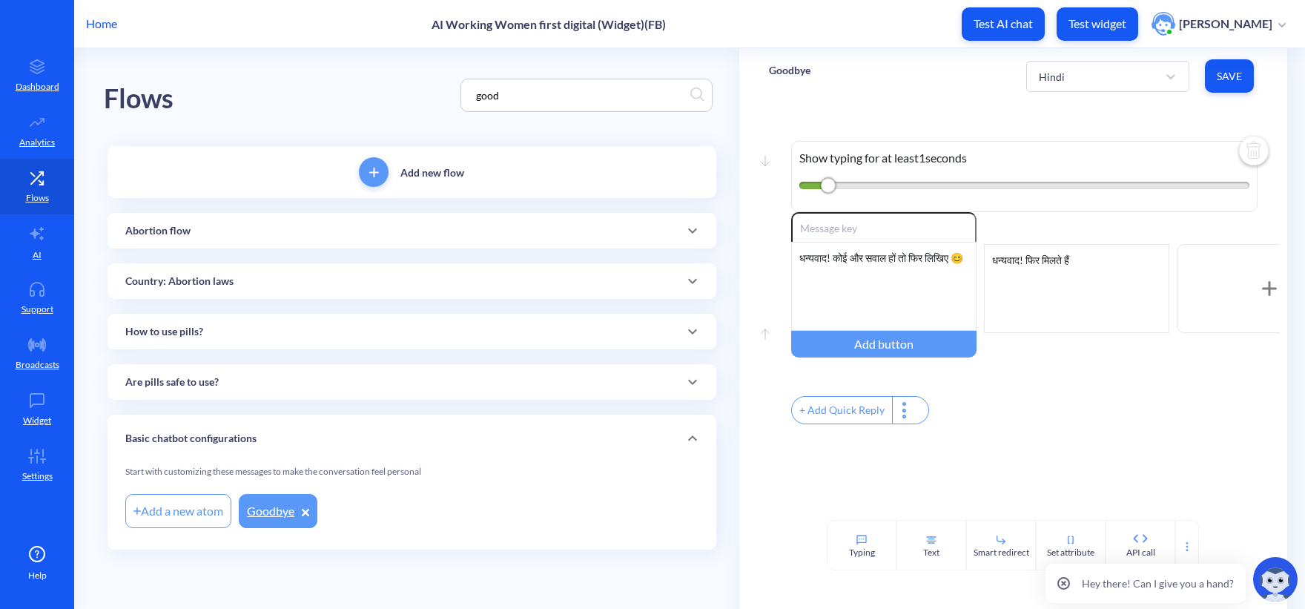
click at [1270, 294] on icon at bounding box center [1270, 289] width 0 height 13
click at [1217, 305] on div at bounding box center [1269, 288] width 185 height 89
drag, startPoint x: 877, startPoint y: 372, endPoint x: 899, endPoint y: 370, distance: 22.4
click at [897, 371] on div "Enable reactions धन्यवाद! कोई और सवाल हों तो फिर लिखिए 😊 Add button धन्यवाद! फि…" at bounding box center [1035, 320] width 489 height 216
type input "goo"
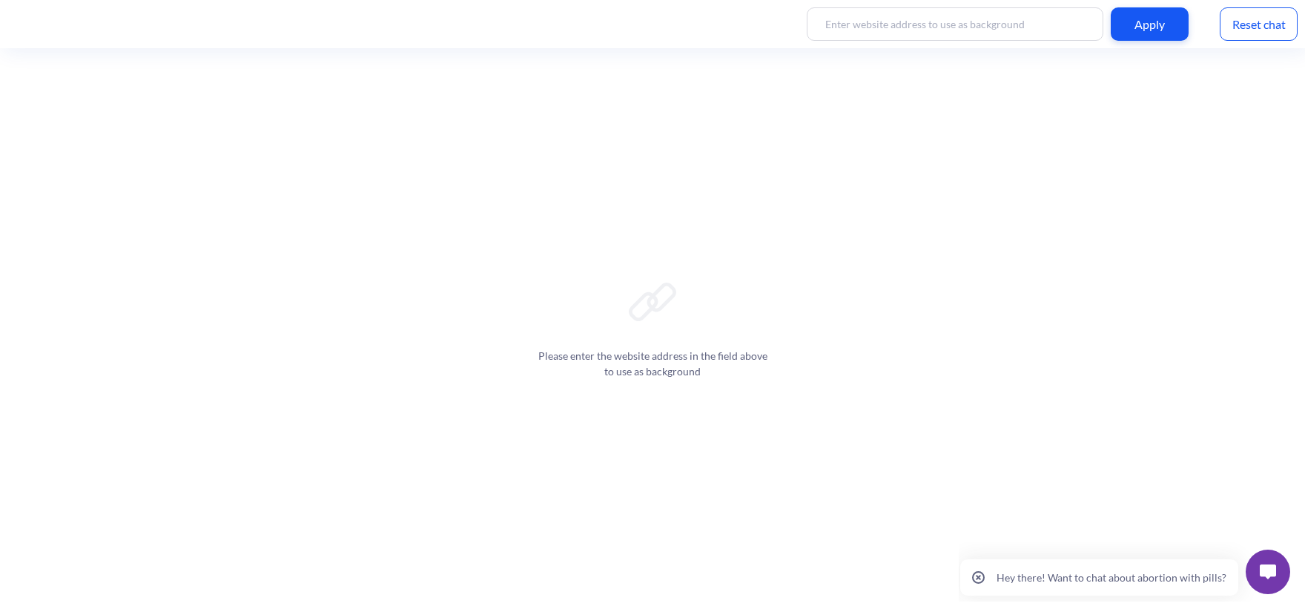
click at [1276, 569] on img at bounding box center [1268, 571] width 16 height 15
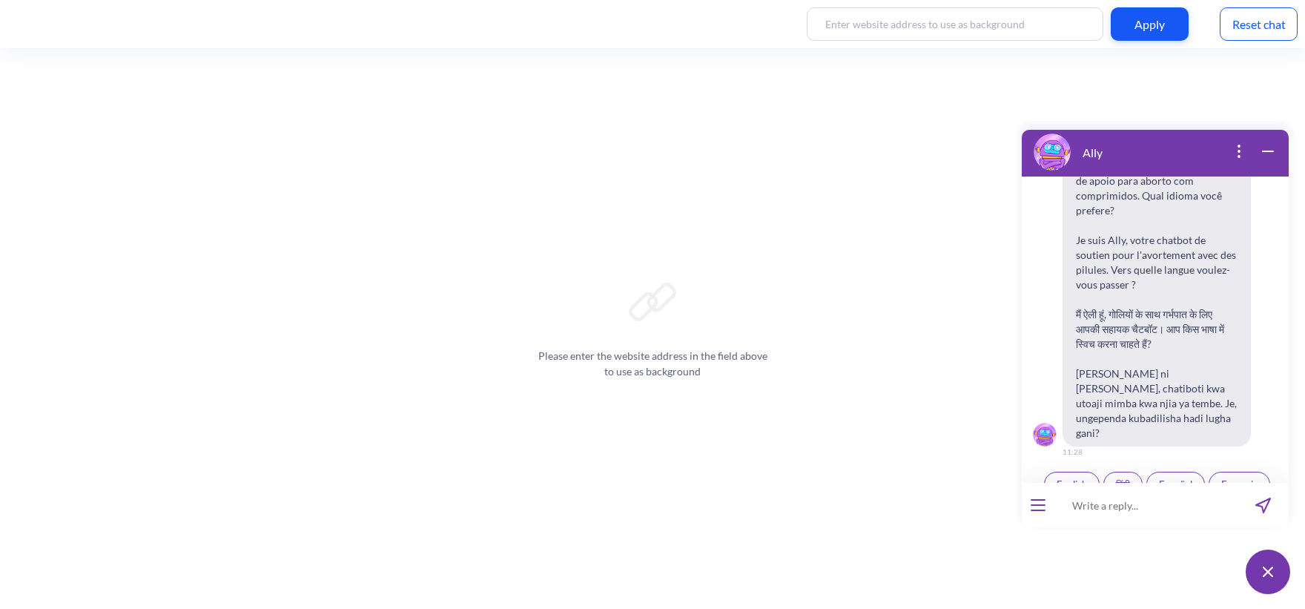
scroll to position [231, 0]
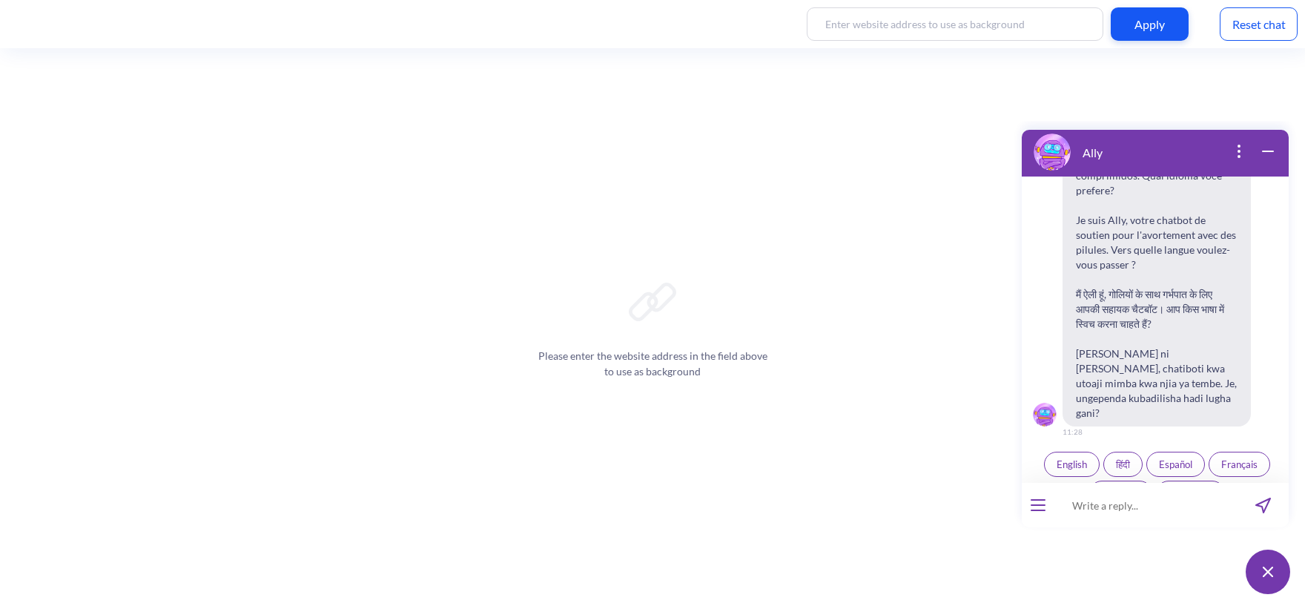
drag, startPoint x: 1194, startPoint y: 467, endPoint x: 1992, endPoint y: 454, distance: 798.1
click at [1194, 487] on span "Português" at bounding box center [1191, 493] width 44 height 12
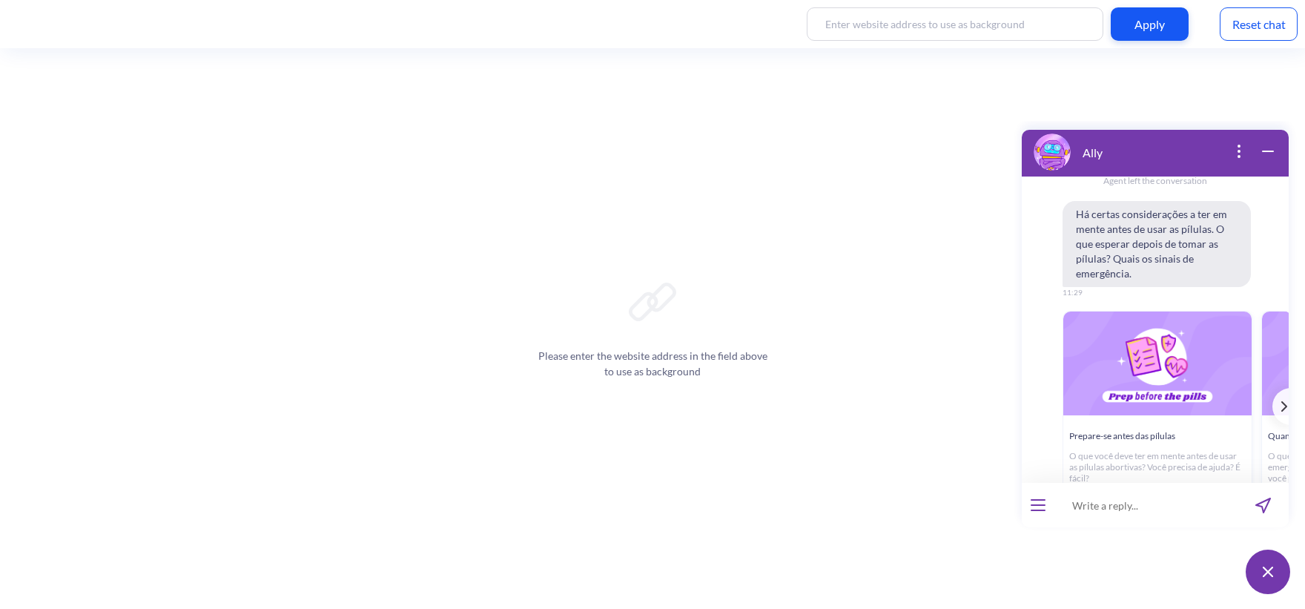
scroll to position [908, 0]
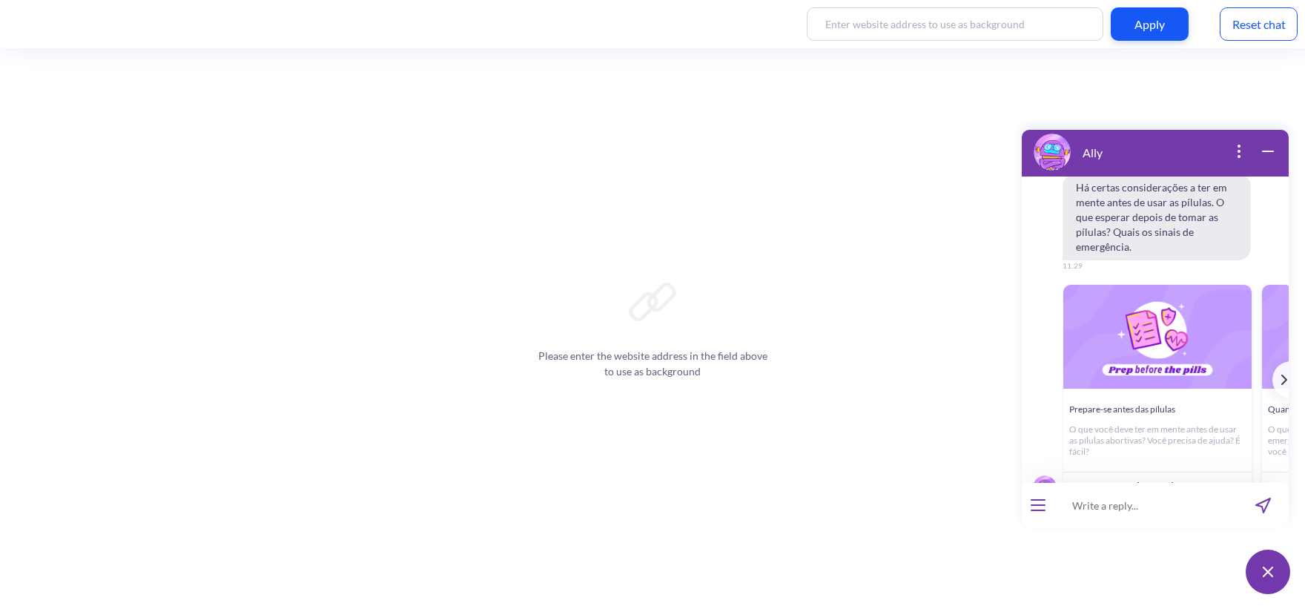
click at [1140, 472] on button "Ler mais" at bounding box center [1157, 485] width 188 height 27
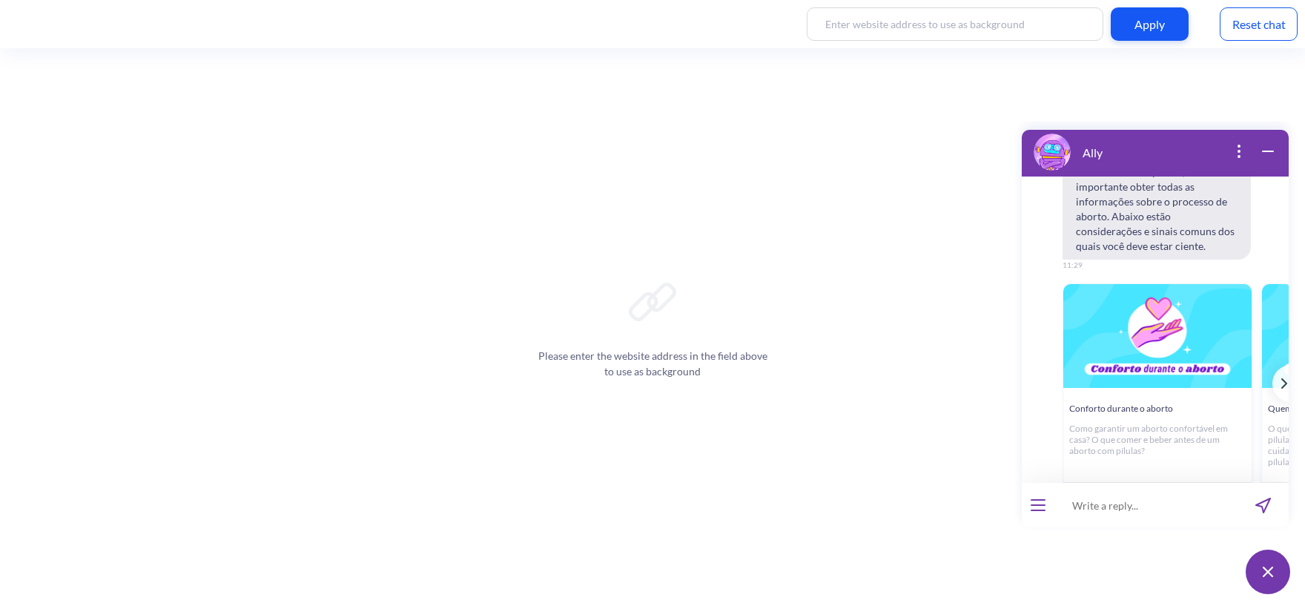
scroll to position [1333, 0]
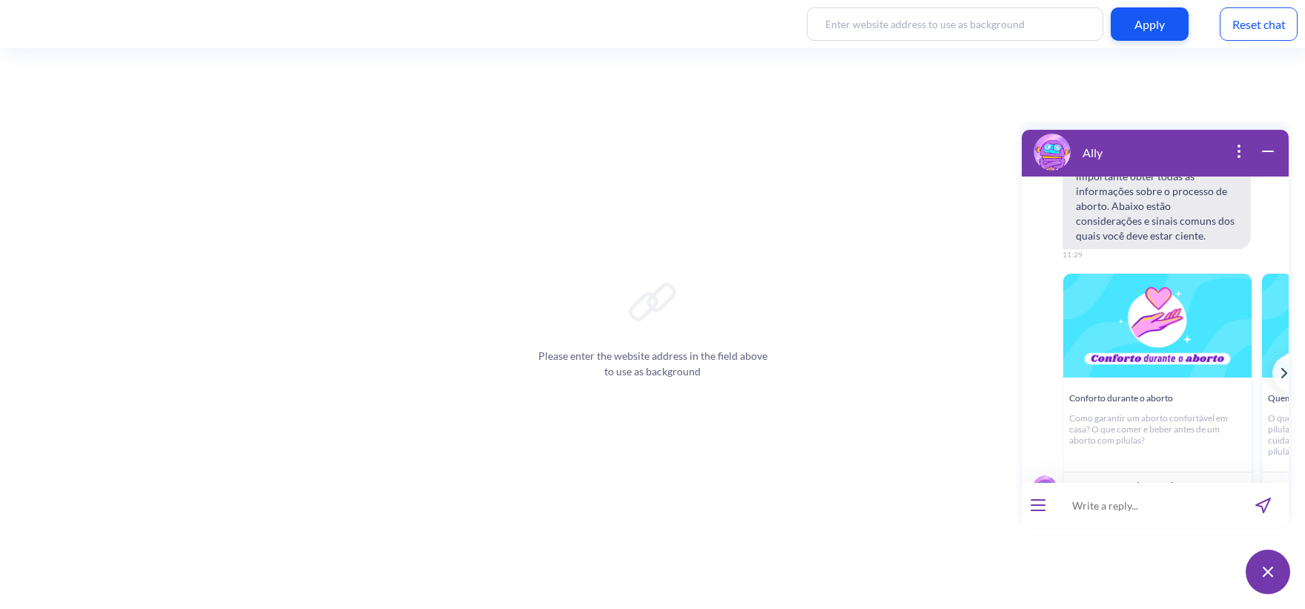
click at [1172, 472] on button "Ler mais" at bounding box center [1157, 485] width 188 height 27
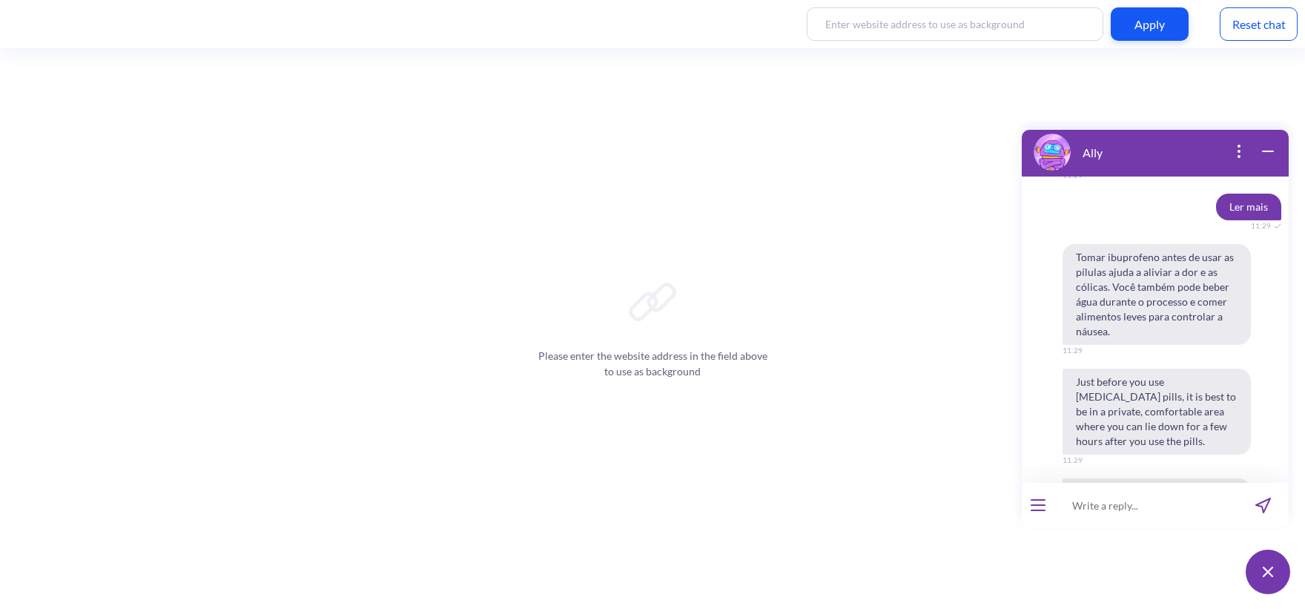
scroll to position [1636, 0]
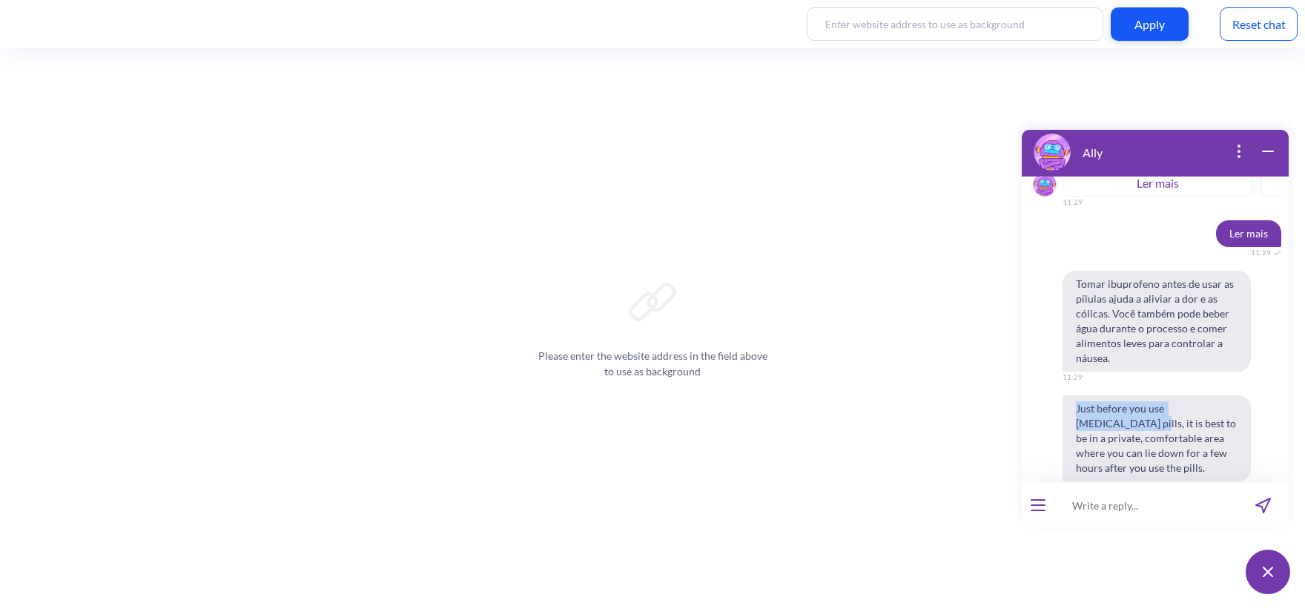
drag, startPoint x: 1073, startPoint y: 362, endPoint x: 1094, endPoint y: 378, distance: 26.4
click at [1094, 395] on span "Just before you use Misoprostol pills, it is best to be in a private, comfortab…" at bounding box center [1157, 438] width 188 height 86
copy span "Just before you use Misoprostol pills"
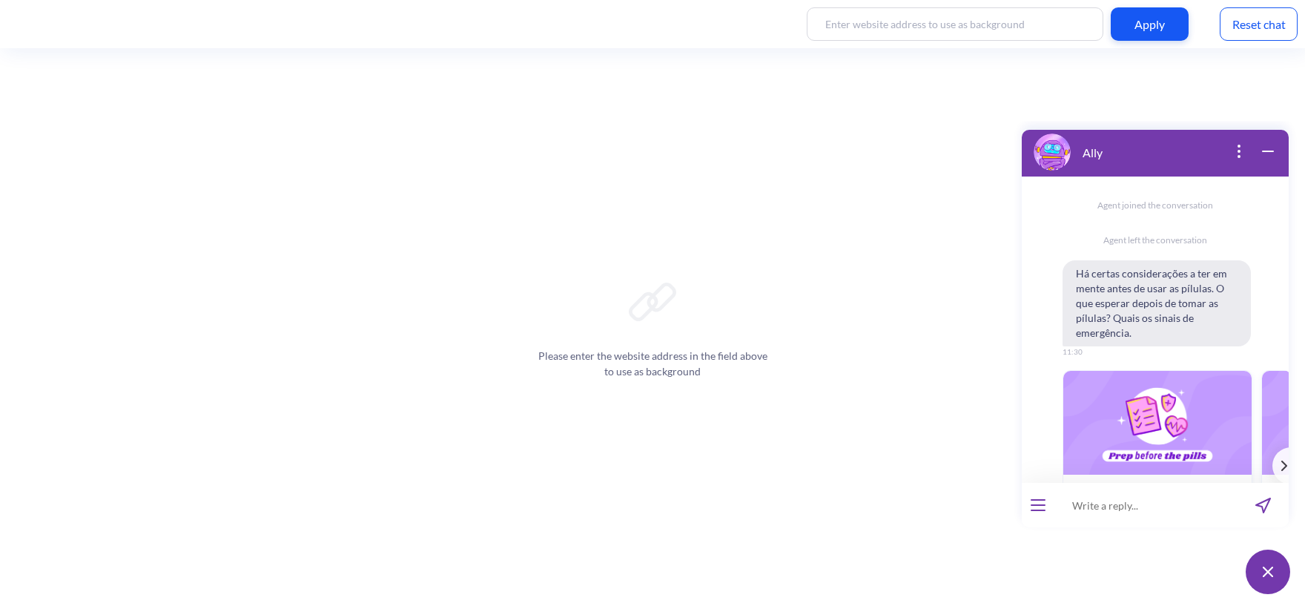
scroll to position [2238, 0]
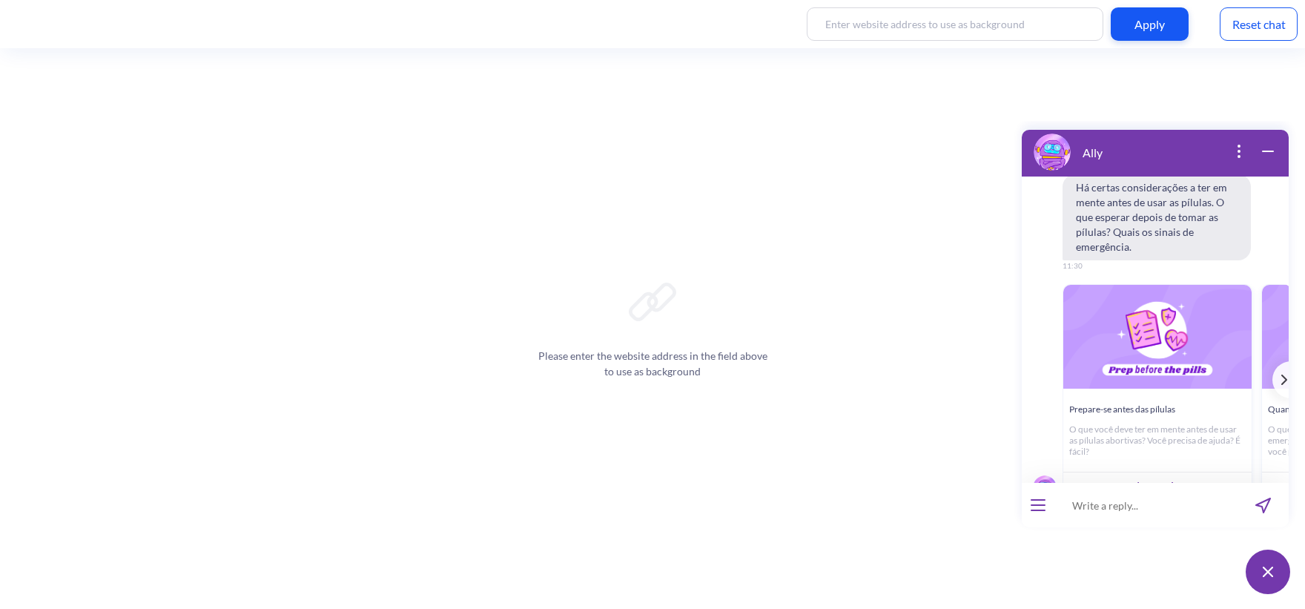
click at [1175, 472] on button "Ler mais" at bounding box center [1157, 485] width 188 height 27
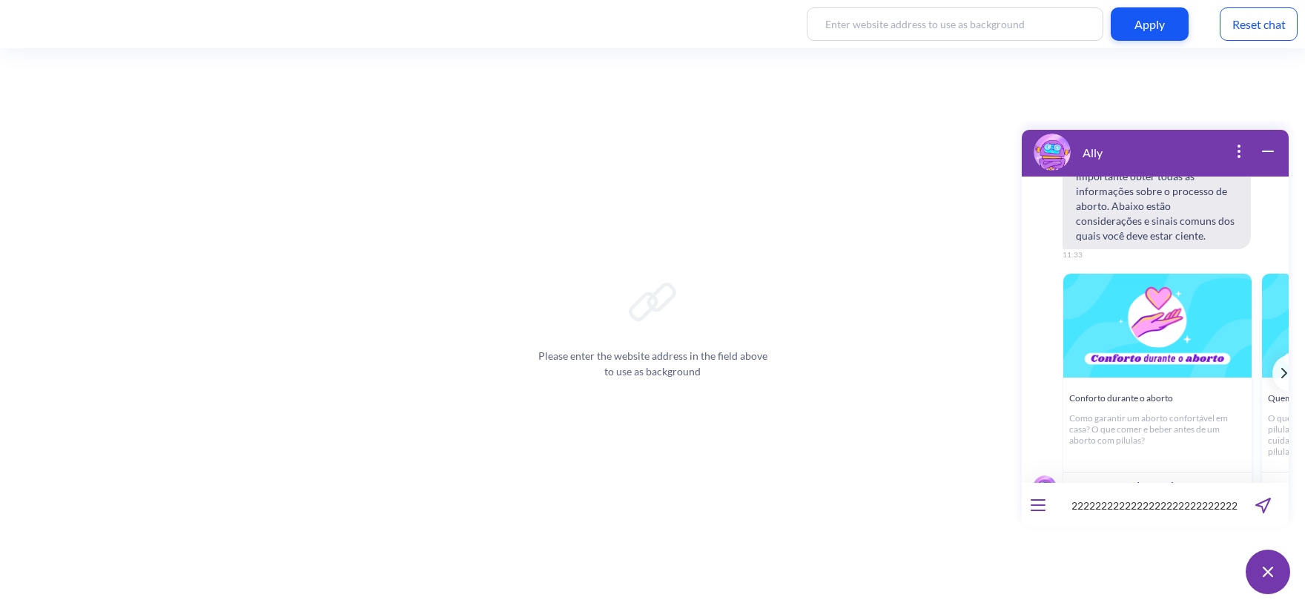
scroll to position [0, 0]
drag, startPoint x: 1221, startPoint y: 504, endPoint x: 814, endPoint y: 502, distance: 407.9
click at [1013, 121] on html "Ally Hello! Hola! Oi! Bonjour! नमस्ते! Habari! 11:28 I'm Ally, your support cha…" at bounding box center [1155, 121] width 285 height 0
drag, startPoint x: 1198, startPoint y: 503, endPoint x: 1017, endPoint y: 501, distance: 181.7
click at [1017, 501] on div "Ally Hello! Hola! Oi! Bonjour! नमस्ते! Habari! 11:28 I'm Ally, your support cha…" at bounding box center [1155, 361] width 285 height 481
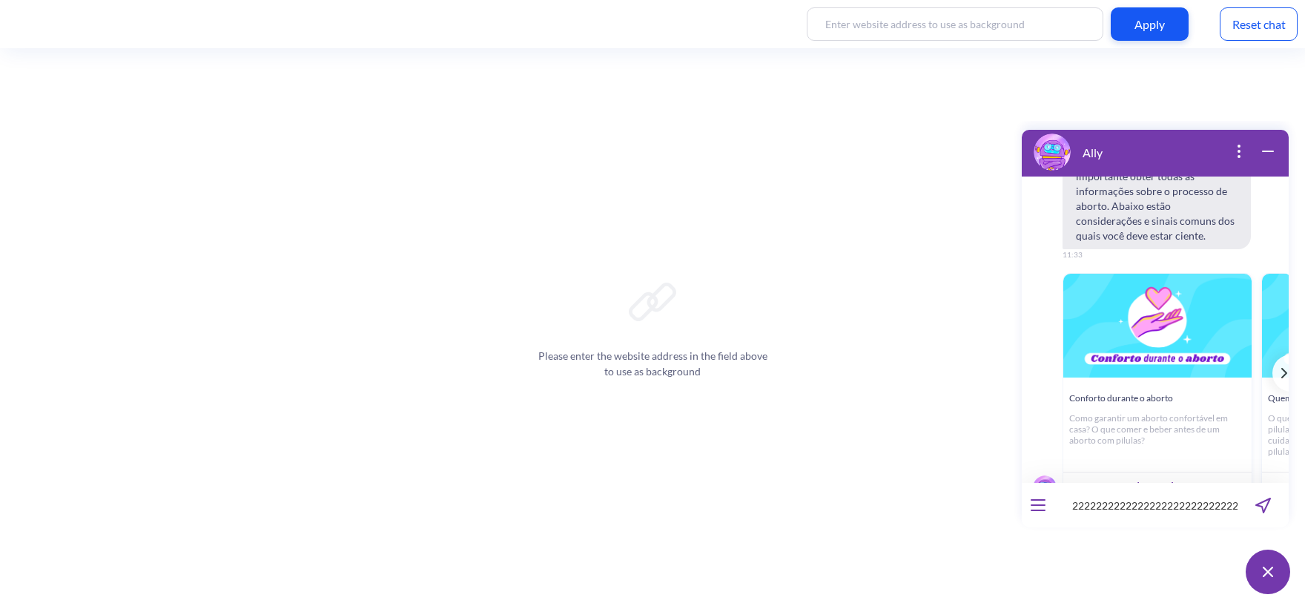
type input "222222222222"
drag, startPoint x: 1205, startPoint y: 503, endPoint x: 957, endPoint y: 501, distance: 247.7
click at [1013, 121] on html "Ally Hello! Hola! Oi! Bonjour! नमस्ते! Habari! 11:28 I'm Ally, your support cha…" at bounding box center [1155, 121] width 285 height 0
click at [1180, 472] on button "Ler mais" at bounding box center [1157, 485] width 188 height 27
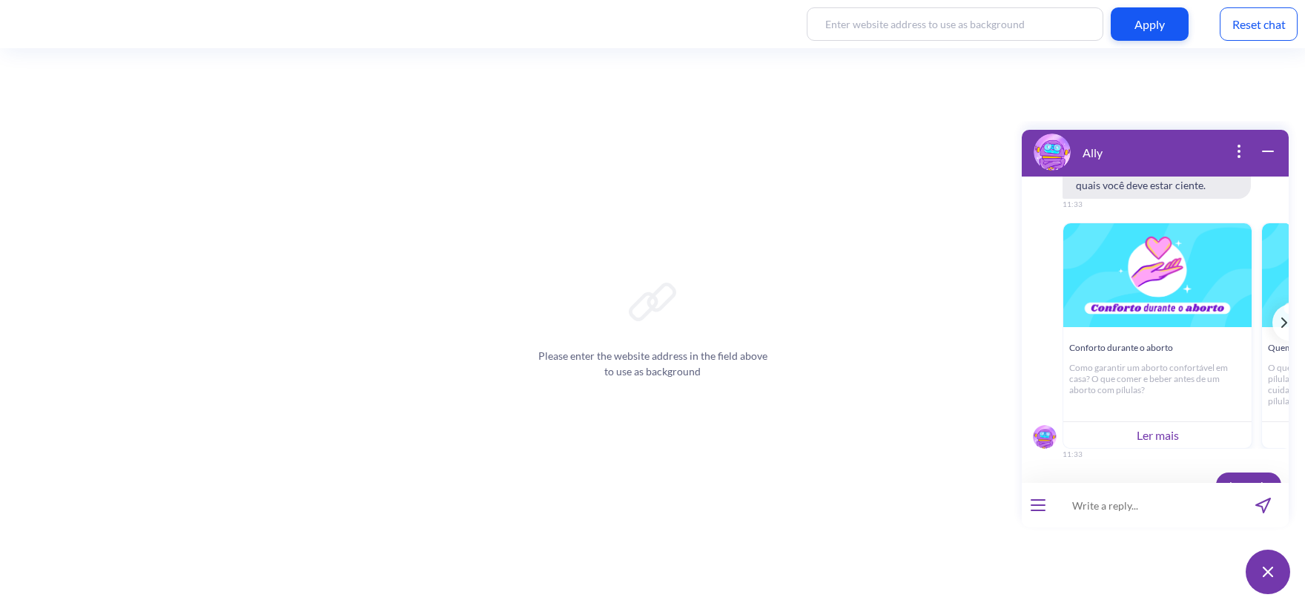
scroll to position [2728, 0]
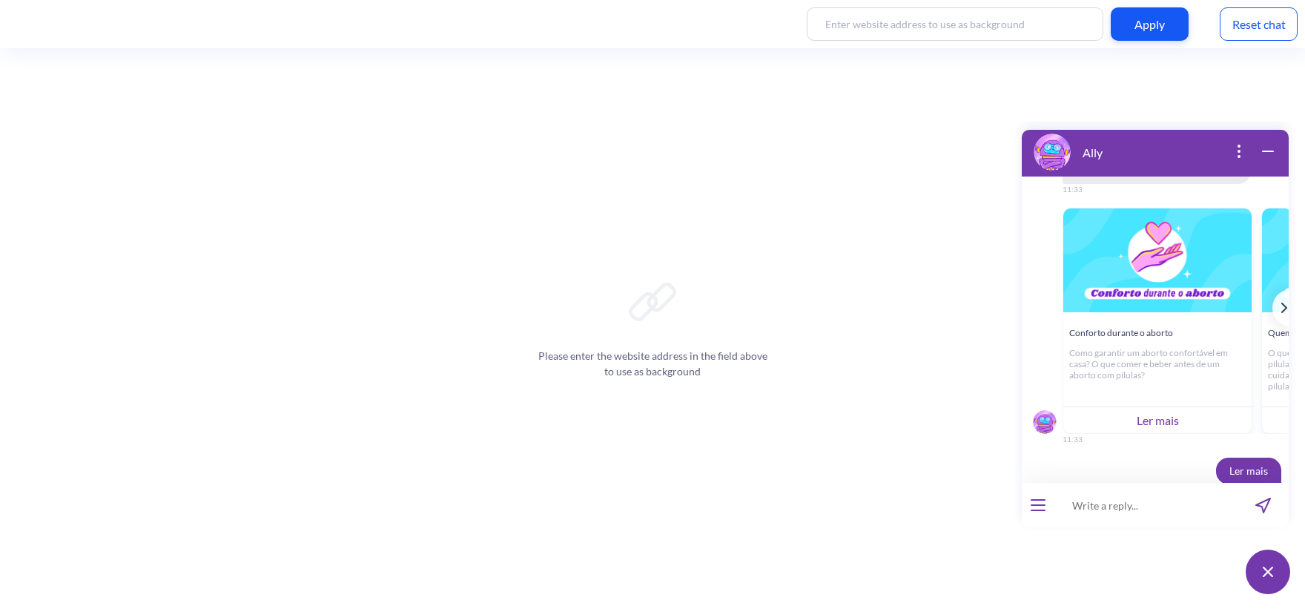
click at [1241, 154] on icon "open popup" at bounding box center [1239, 151] width 18 height 18
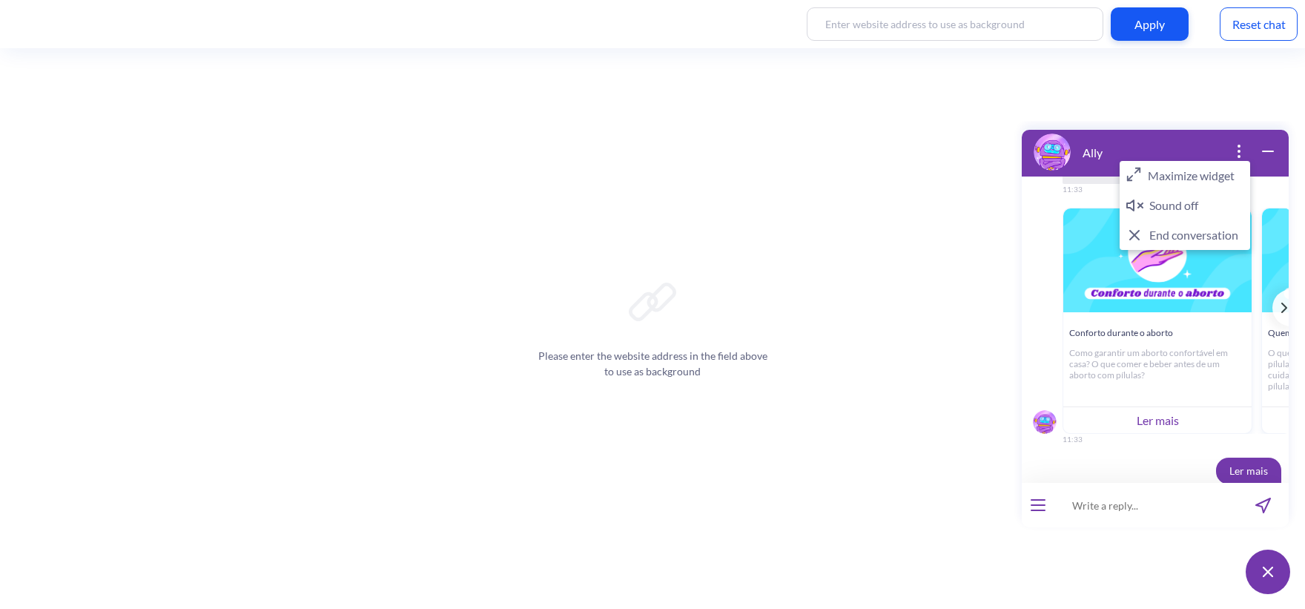
drag, startPoint x: 1139, startPoint y: 174, endPoint x: 2165, endPoint y: 434, distance: 1058.0
click at [1139, 174] on icon at bounding box center [1134, 174] width 16 height 16
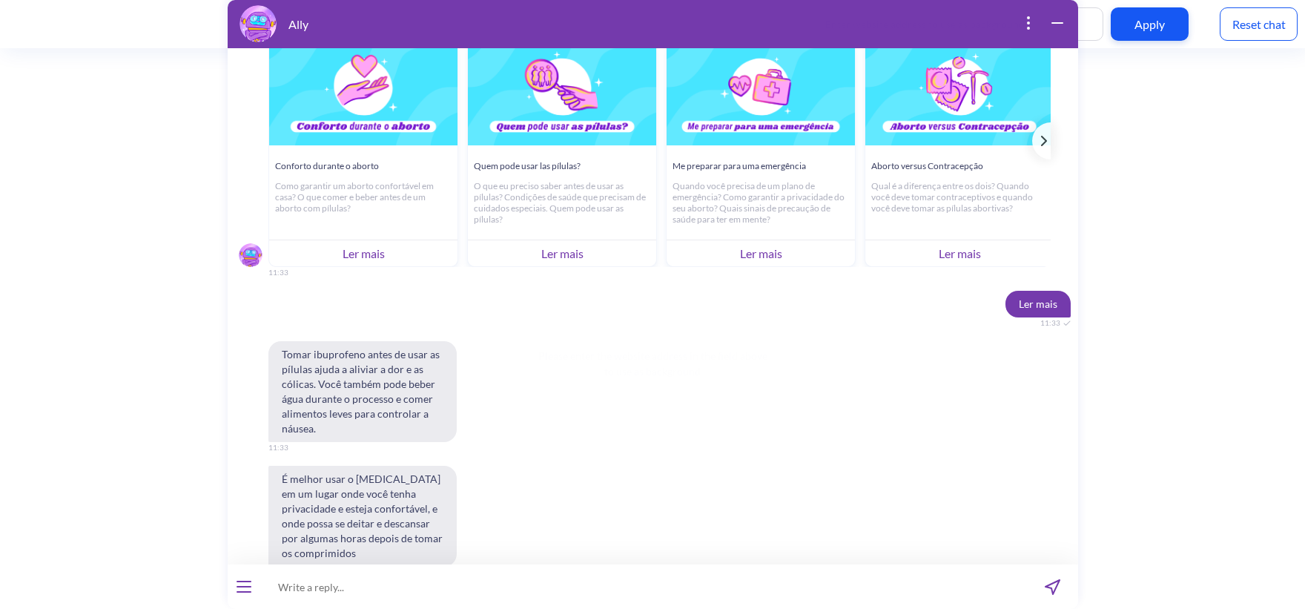
scroll to position [2758, 0]
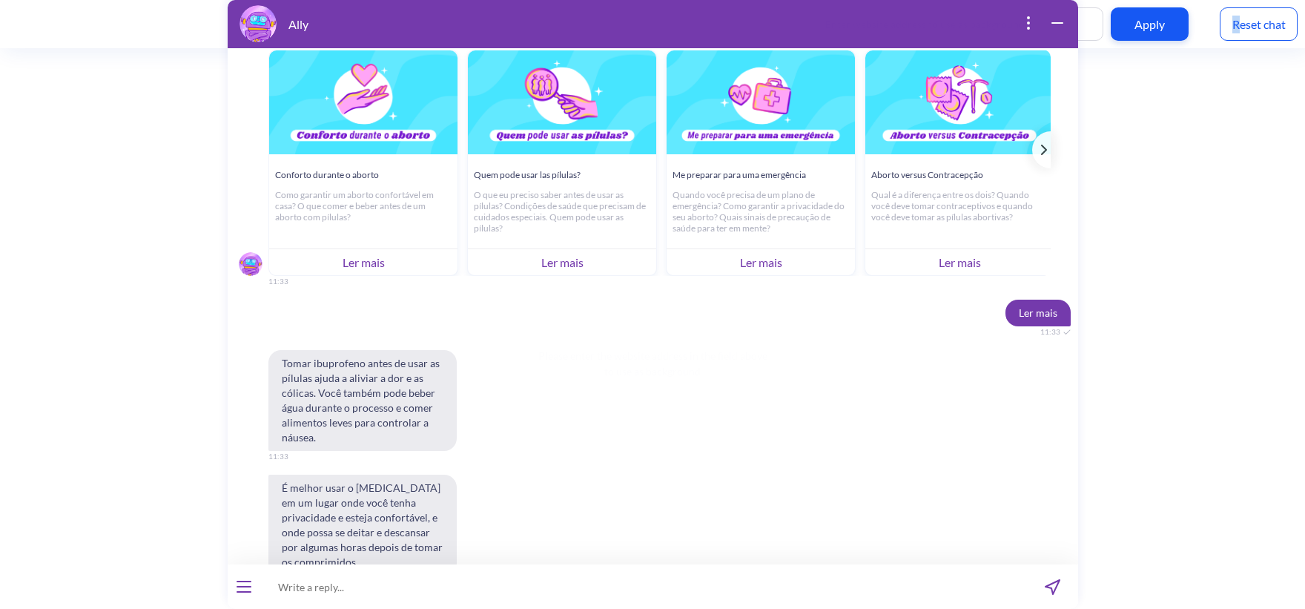
click at [1236, 27] on div "Reset chat" at bounding box center [1259, 23] width 78 height 33
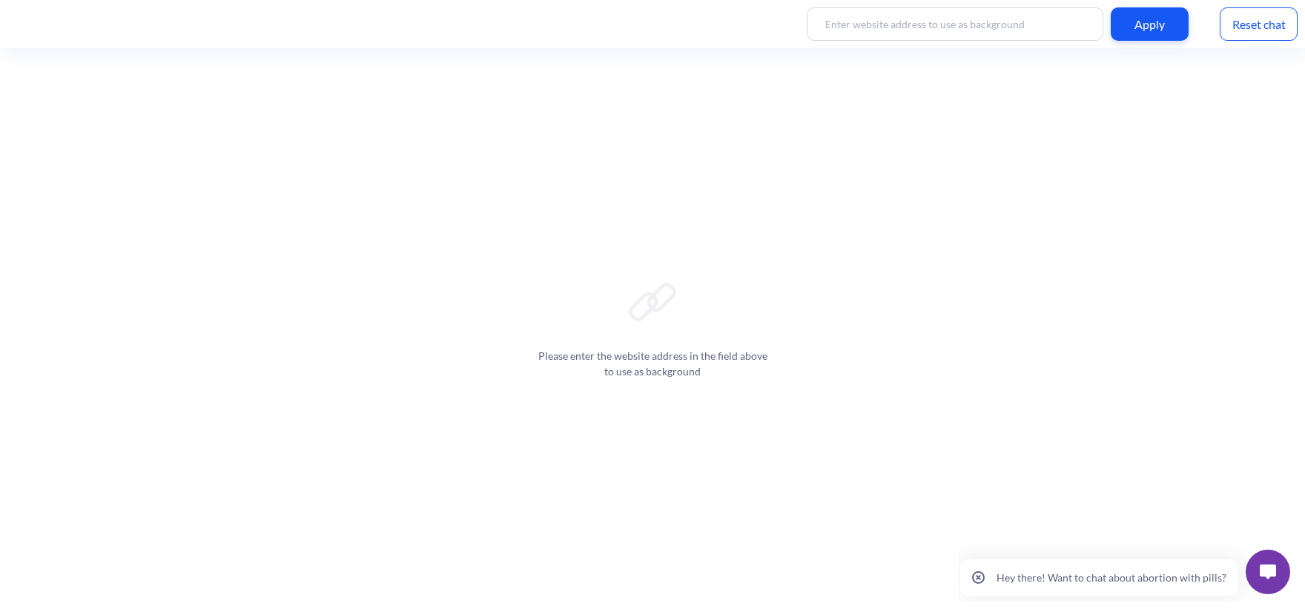
click at [1270, 570] on img at bounding box center [1268, 571] width 16 height 15
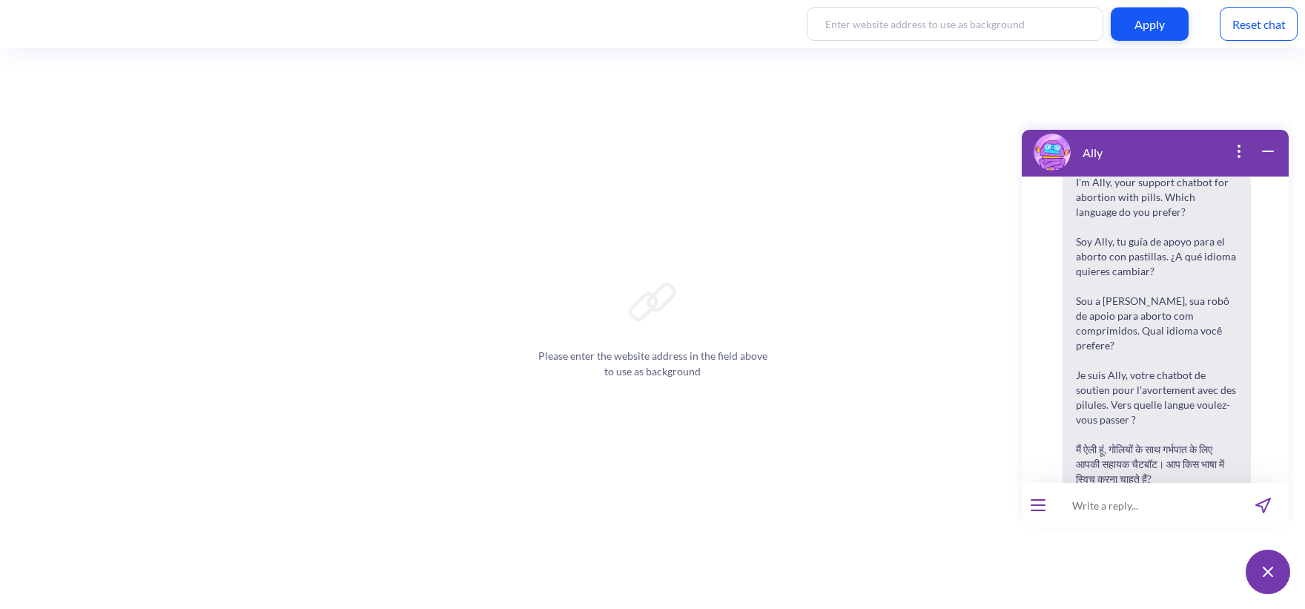
scroll to position [231, 0]
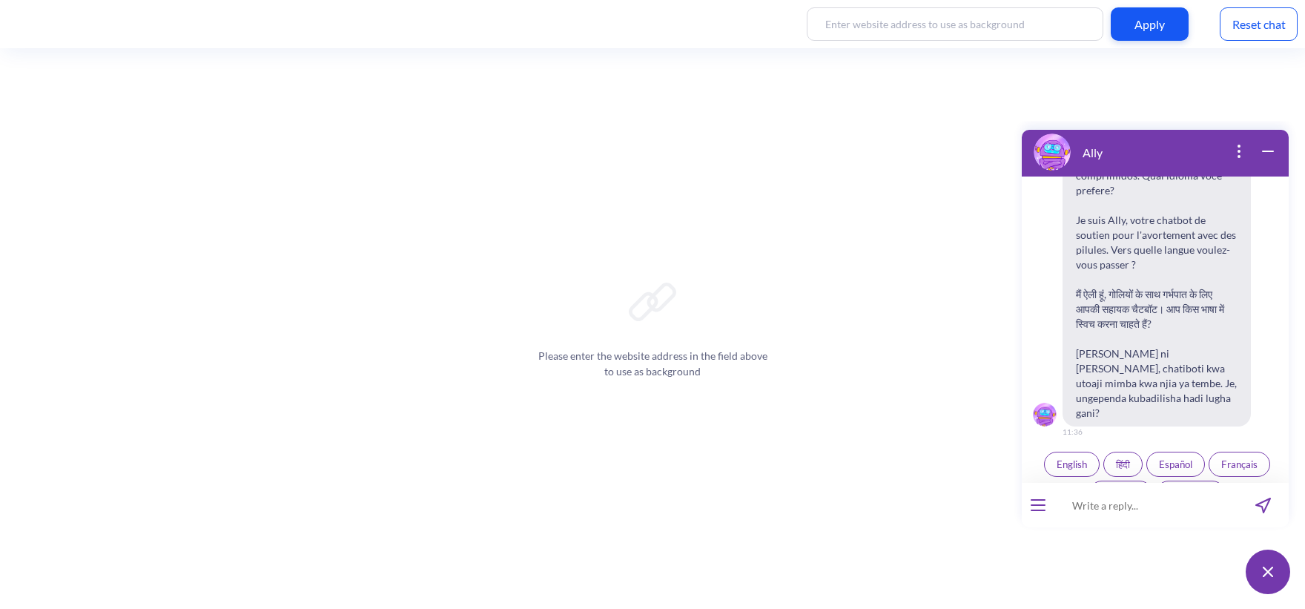
click at [1109, 452] on button "हिंदी" at bounding box center [1123, 464] width 39 height 25
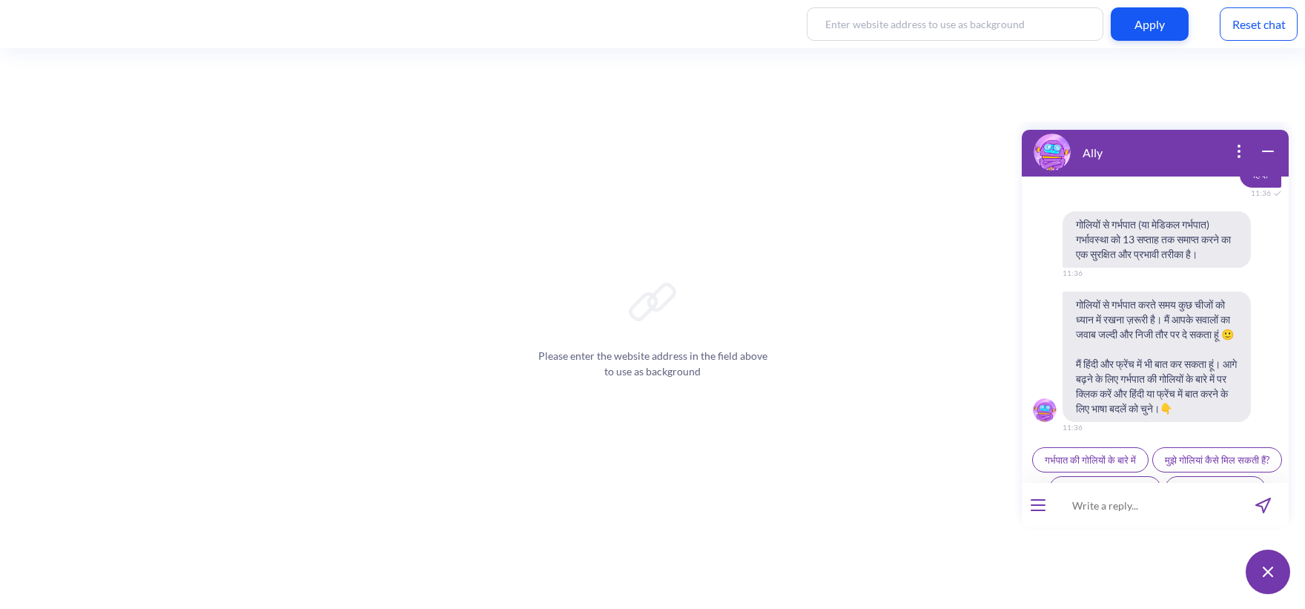
scroll to position [559, 0]
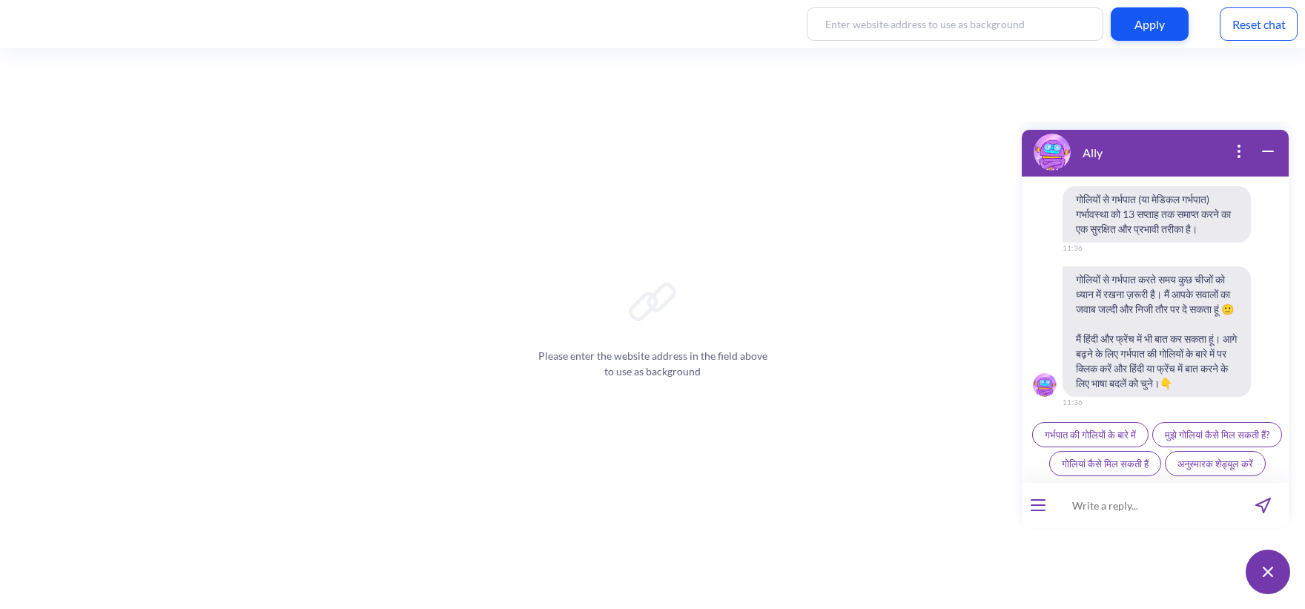
click at [1112, 510] on input at bounding box center [1146, 505] width 183 height 44
paste input "अलविदा"
type input "अलविदा"
click at [1267, 496] on button "send message" at bounding box center [1263, 505] width 51 height 44
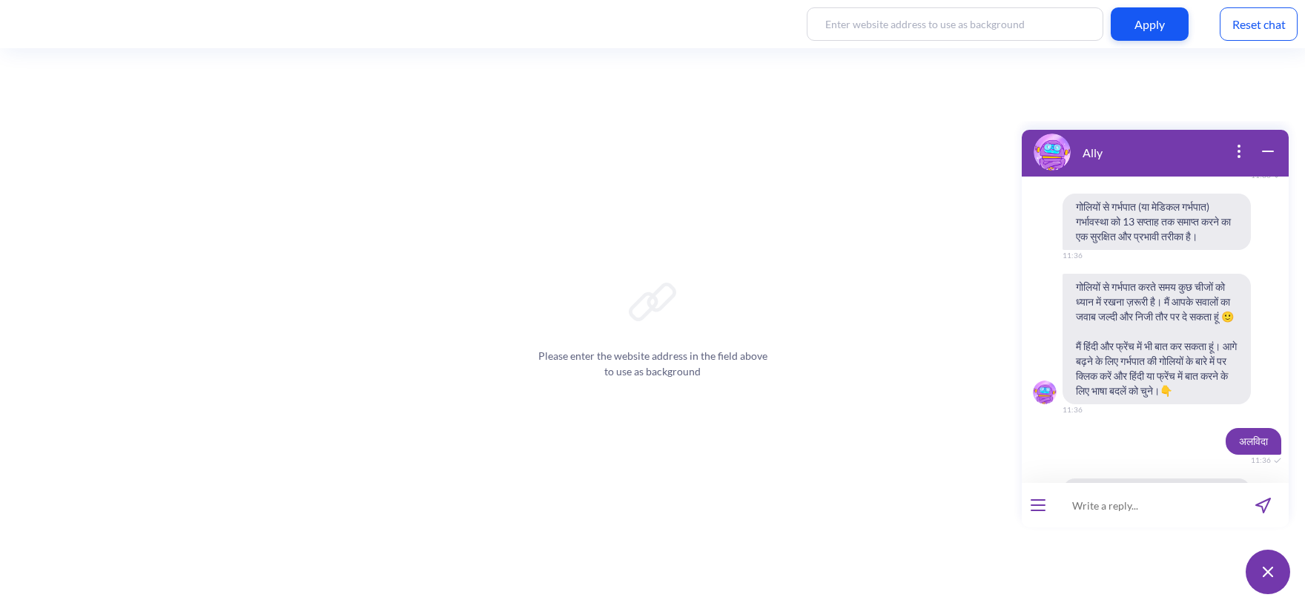
scroll to position [588, 0]
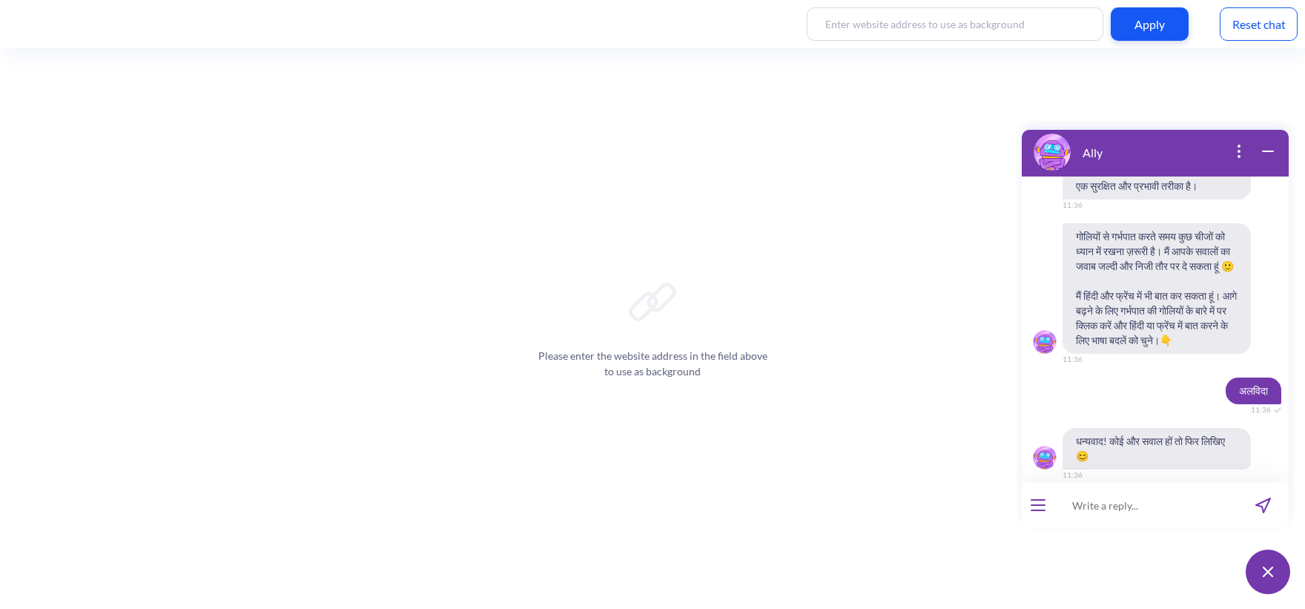
click at [1100, 512] on input at bounding box center [1146, 505] width 183 height 44
paste input "अलविदा"
type input "अलविदा"
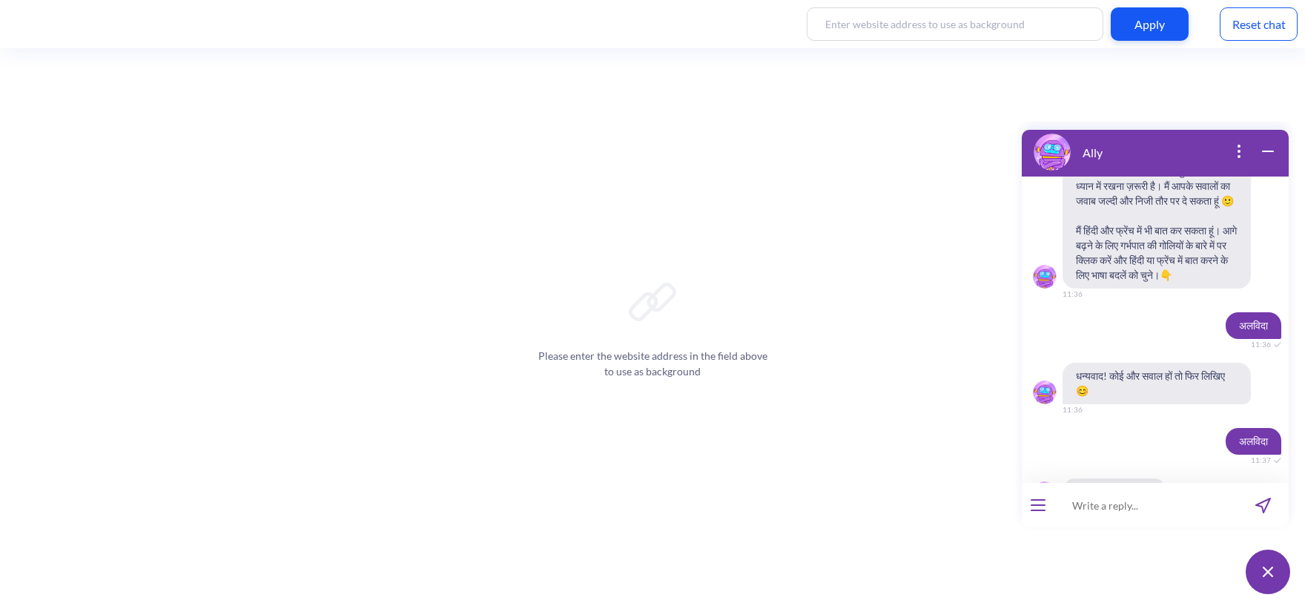
scroll to position [689, 0]
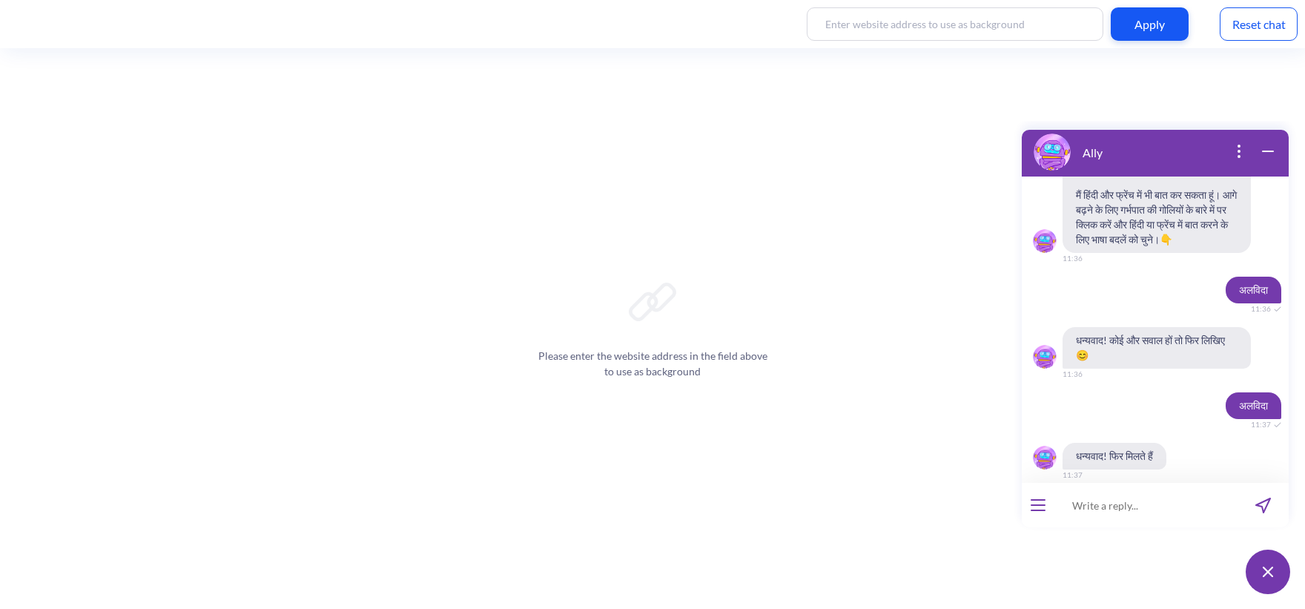
paste input "अलविदा"
type input "अलविदा"
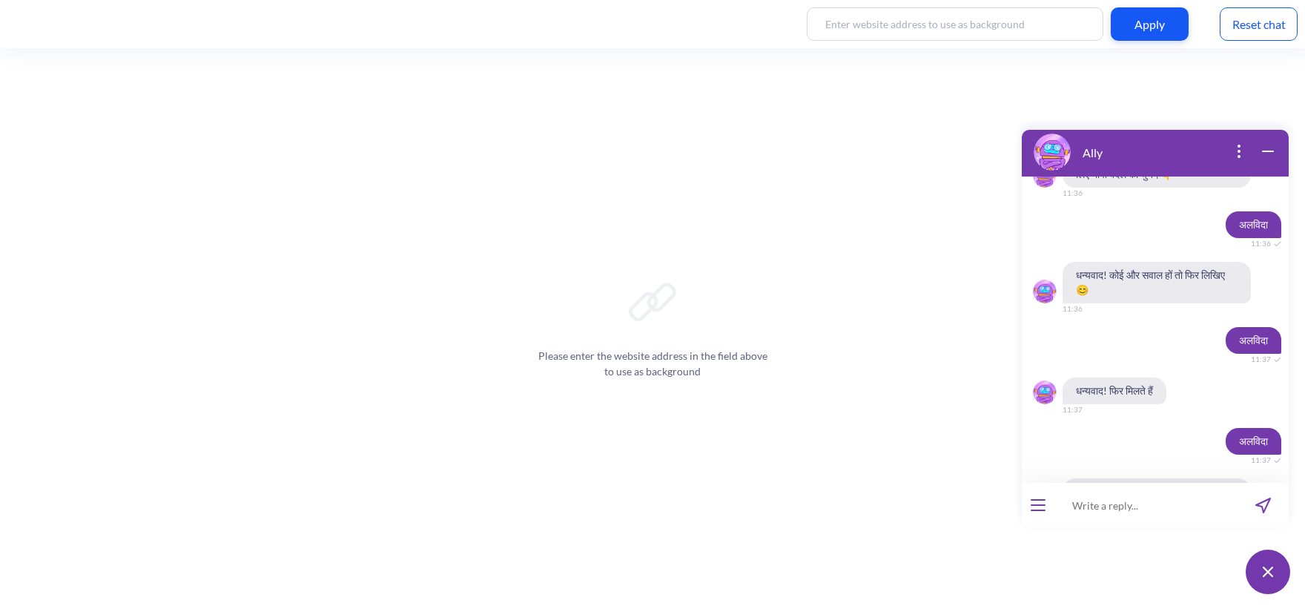
scroll to position [805, 0]
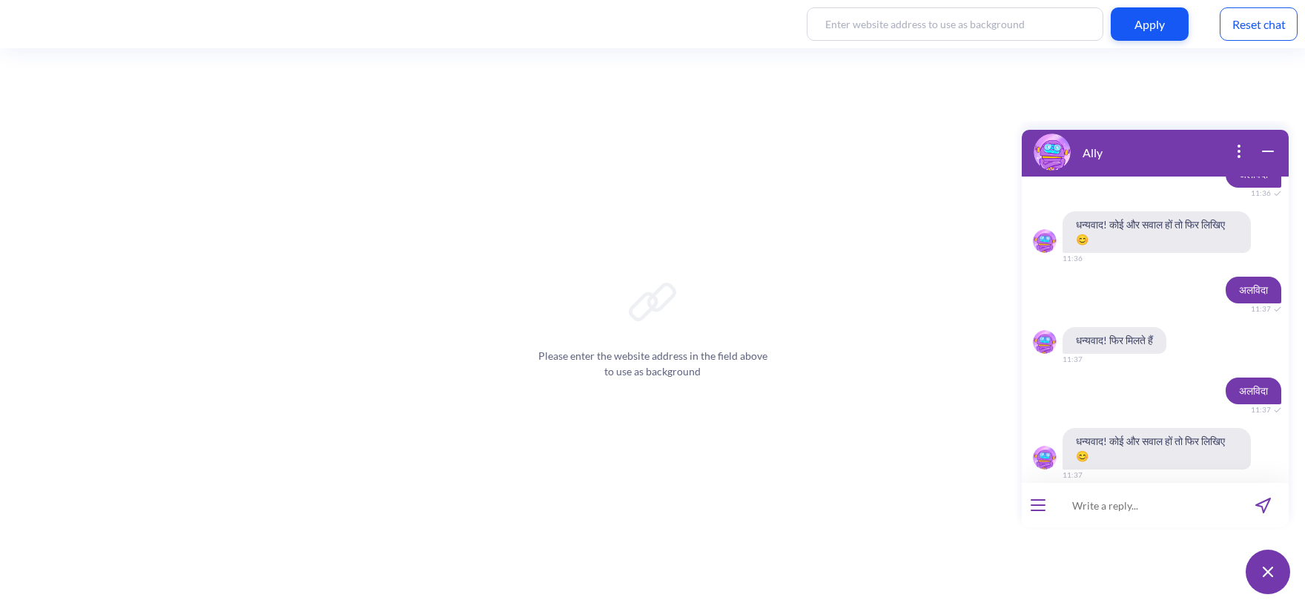
paste input "अलविदा"
type input "अलविदा"
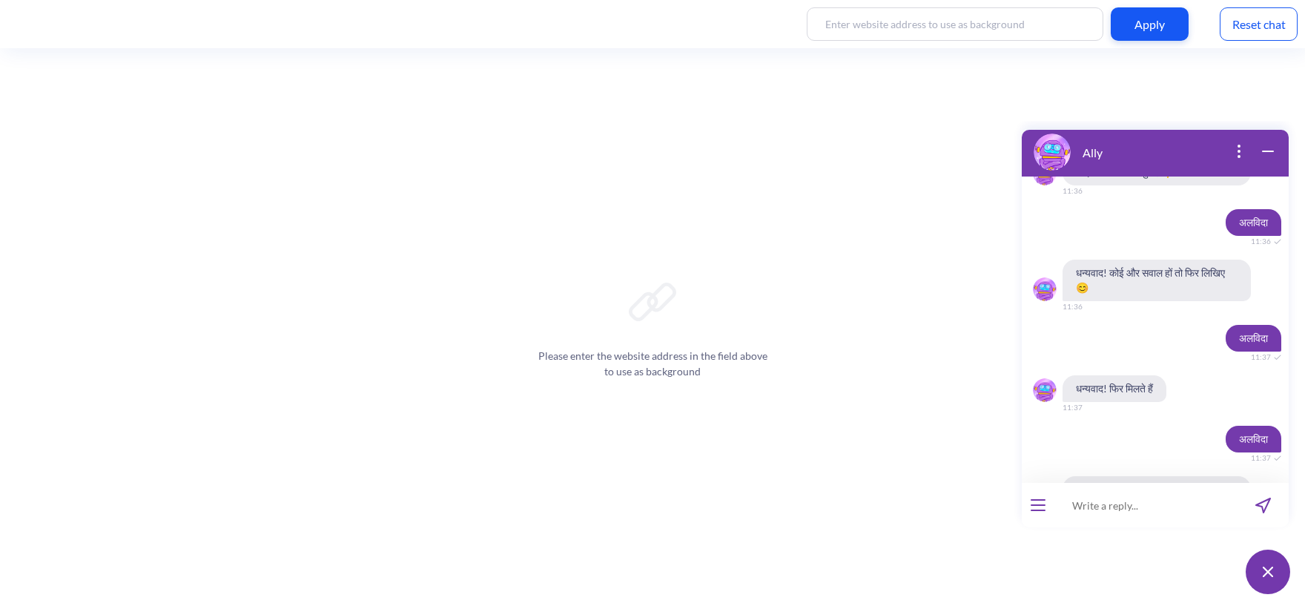
scroll to position [757, 0]
click at [1233, 161] on button "open popup" at bounding box center [1239, 152] width 18 height 20
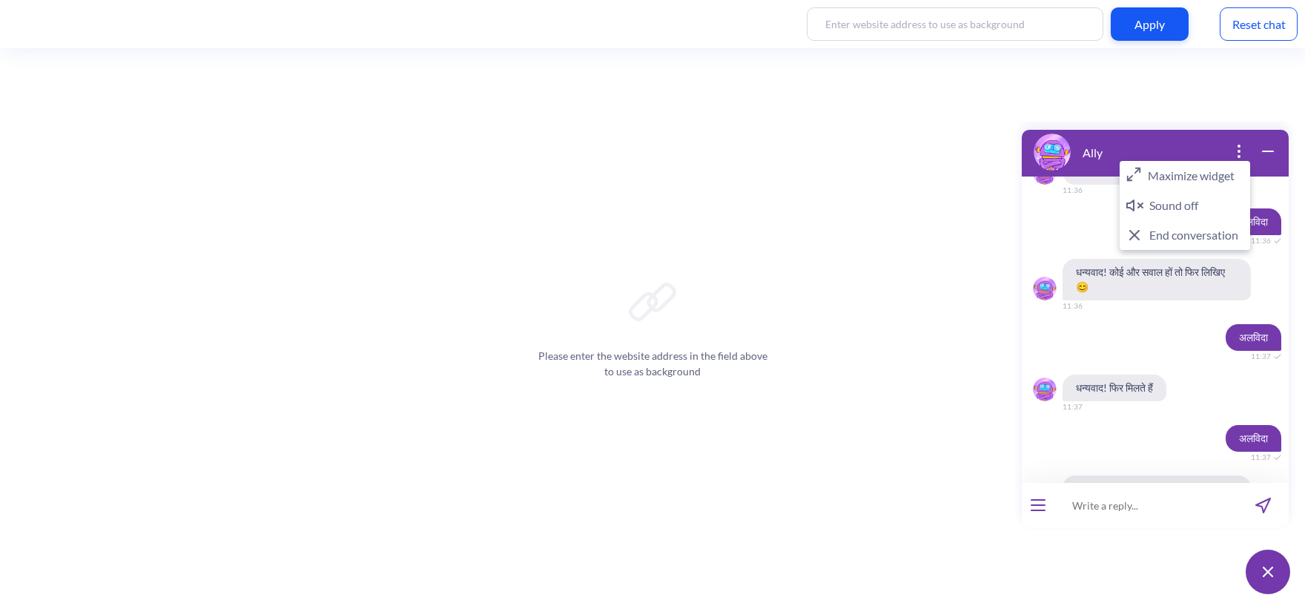
click at [1181, 175] on button "Maximize widget" at bounding box center [1185, 176] width 131 height 30
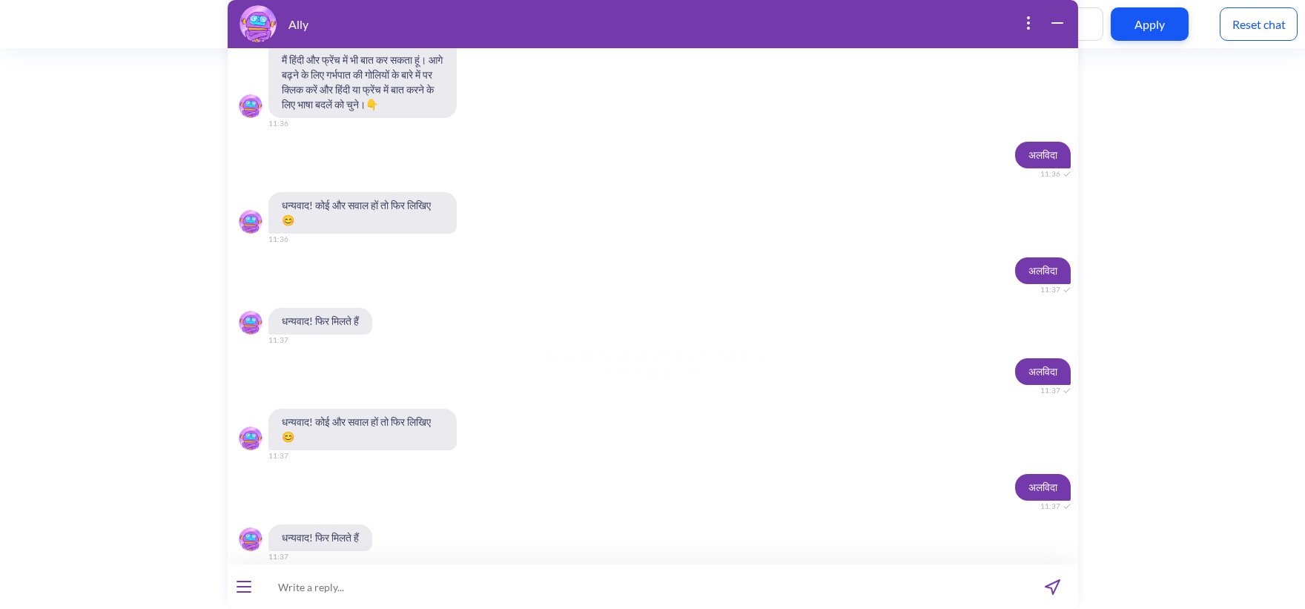
scroll to position [621, 0]
